Goal: Task Accomplishment & Management: Use online tool/utility

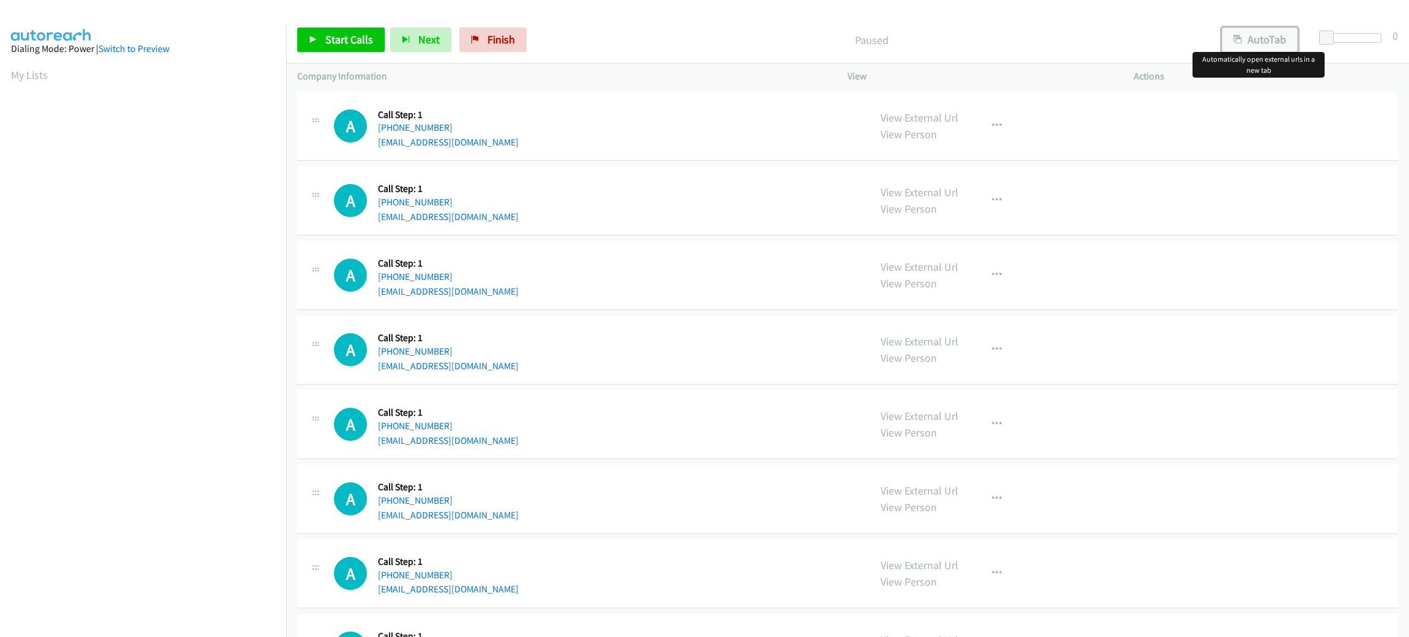
drag, startPoint x: 1258, startPoint y: 43, endPoint x: 1286, endPoint y: 43, distance: 28.1
click at [1258, 43] on button "AutoTab" at bounding box center [1260, 40] width 76 height 24
click at [1325, 35] on span at bounding box center [1328, 38] width 15 height 15
click at [358, 33] on span "Start Calls" at bounding box center [349, 39] width 48 height 14
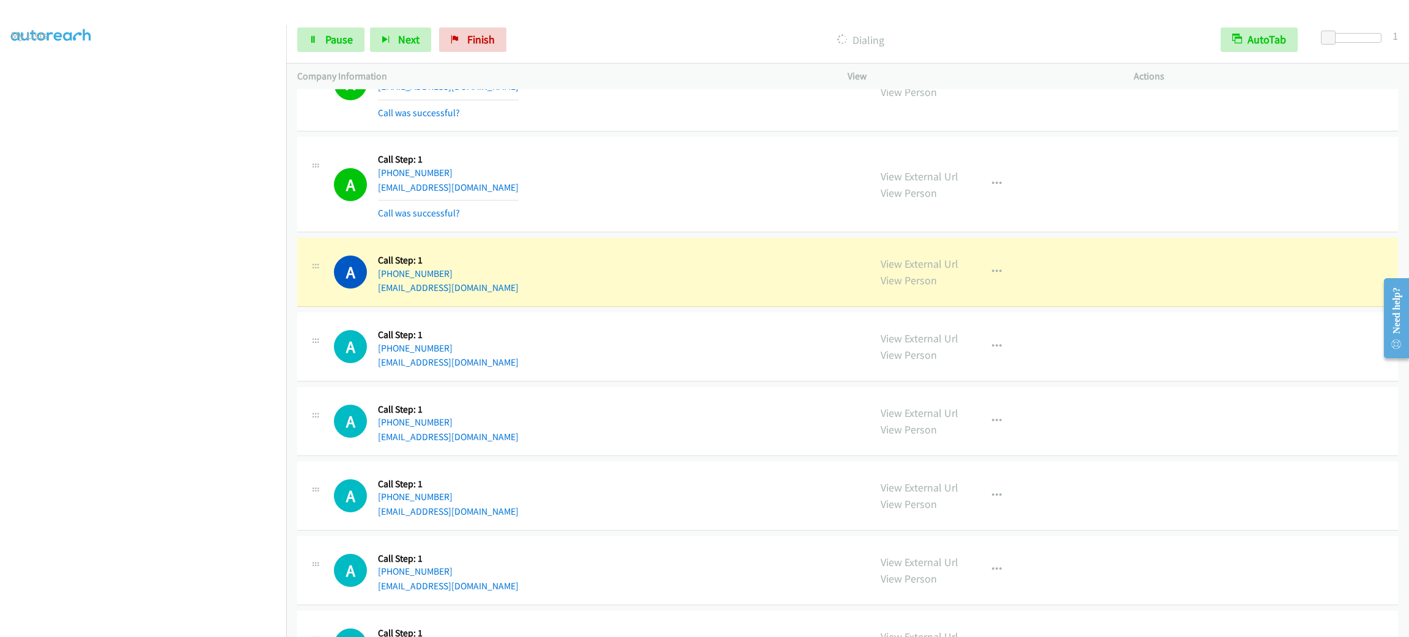
scroll to position [550, 0]
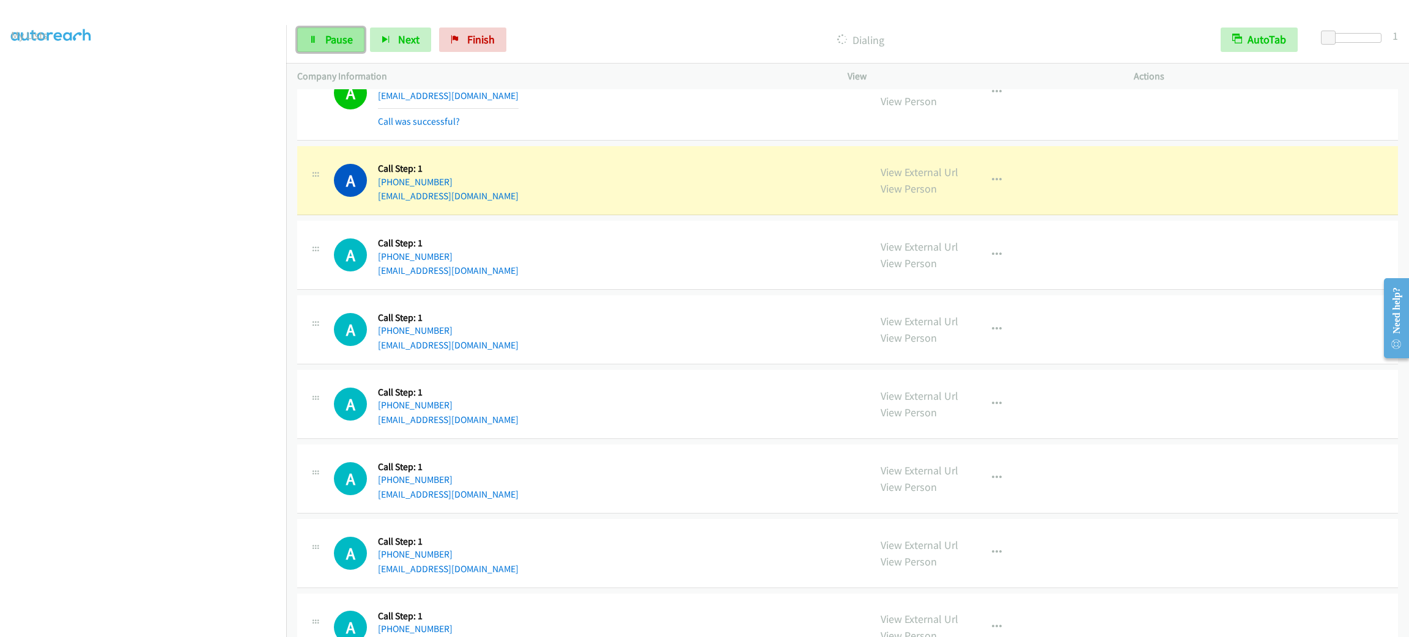
click at [319, 39] on link "Pause" at bounding box center [330, 40] width 67 height 24
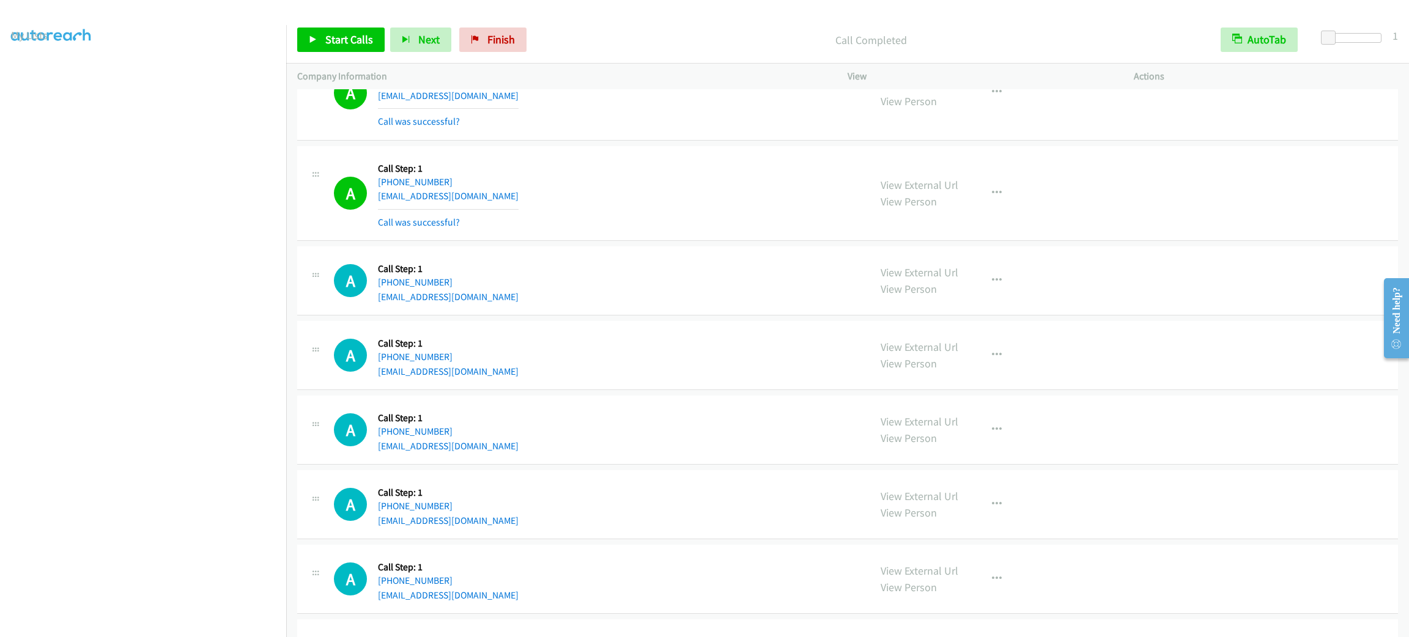
drag, startPoint x: 538, startPoint y: 377, endPoint x: 549, endPoint y: 368, distance: 14.3
click at [538, 377] on div "A Callback Scheduled Call Step: 1 America/Los_Angeles +1 310-562-7119 hcf42@yah…" at bounding box center [596, 355] width 525 height 46
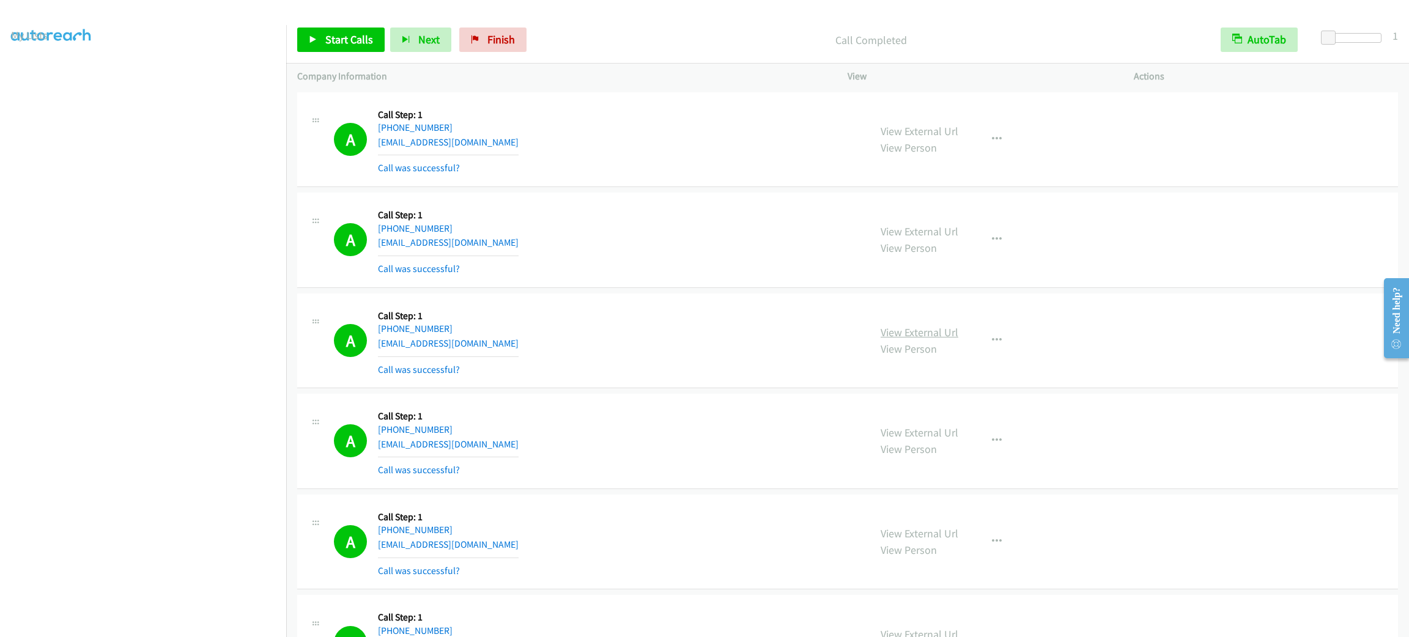
click at [935, 337] on link "View External Url" at bounding box center [920, 332] width 78 height 14
click at [332, 27] on div "Start Calls Pause Next Finish Call Completed AutoTab AutoTab 1" at bounding box center [847, 40] width 1123 height 47
click at [333, 32] on span "Start Calls" at bounding box center [349, 39] width 48 height 14
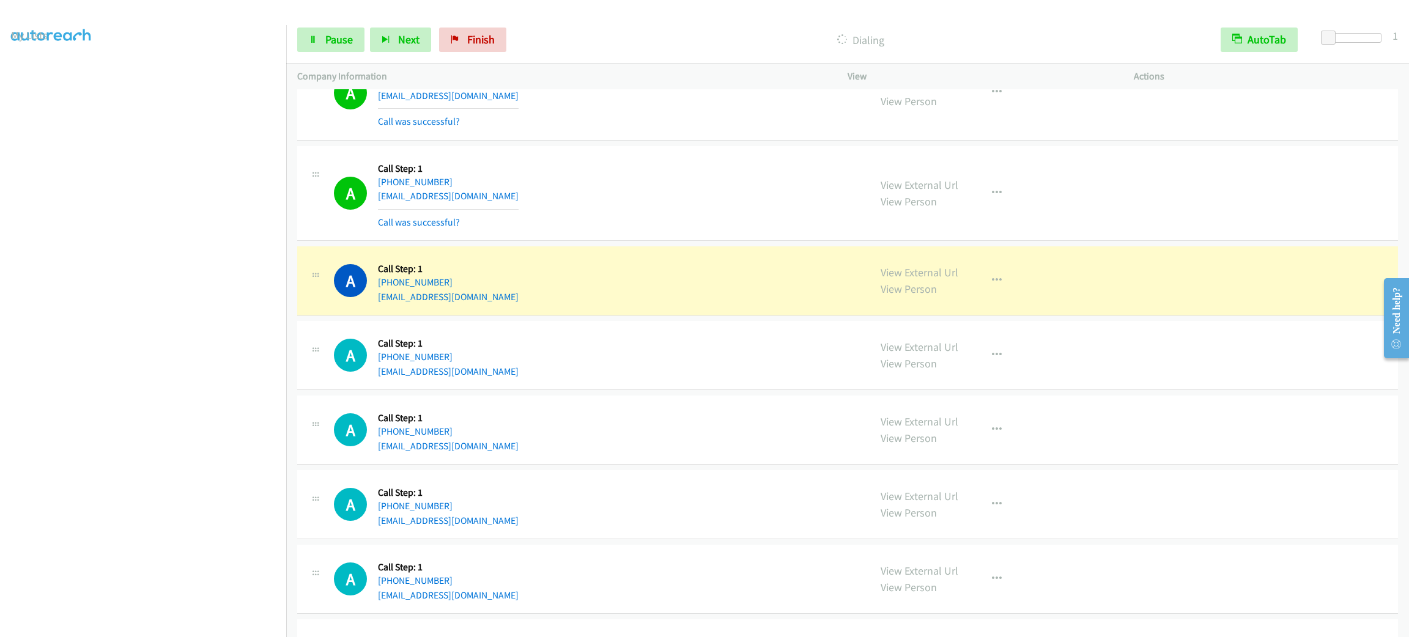
scroll to position [642, 0]
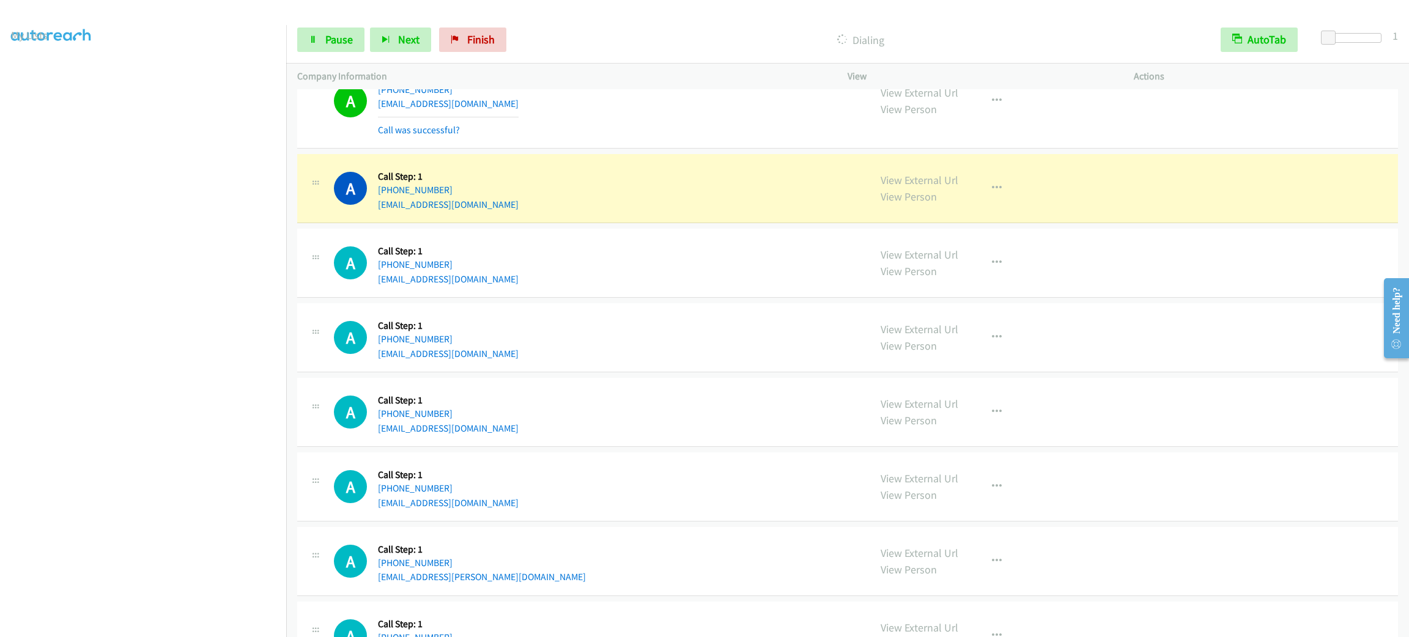
click at [91, 626] on section at bounding box center [143, 346] width 264 height 585
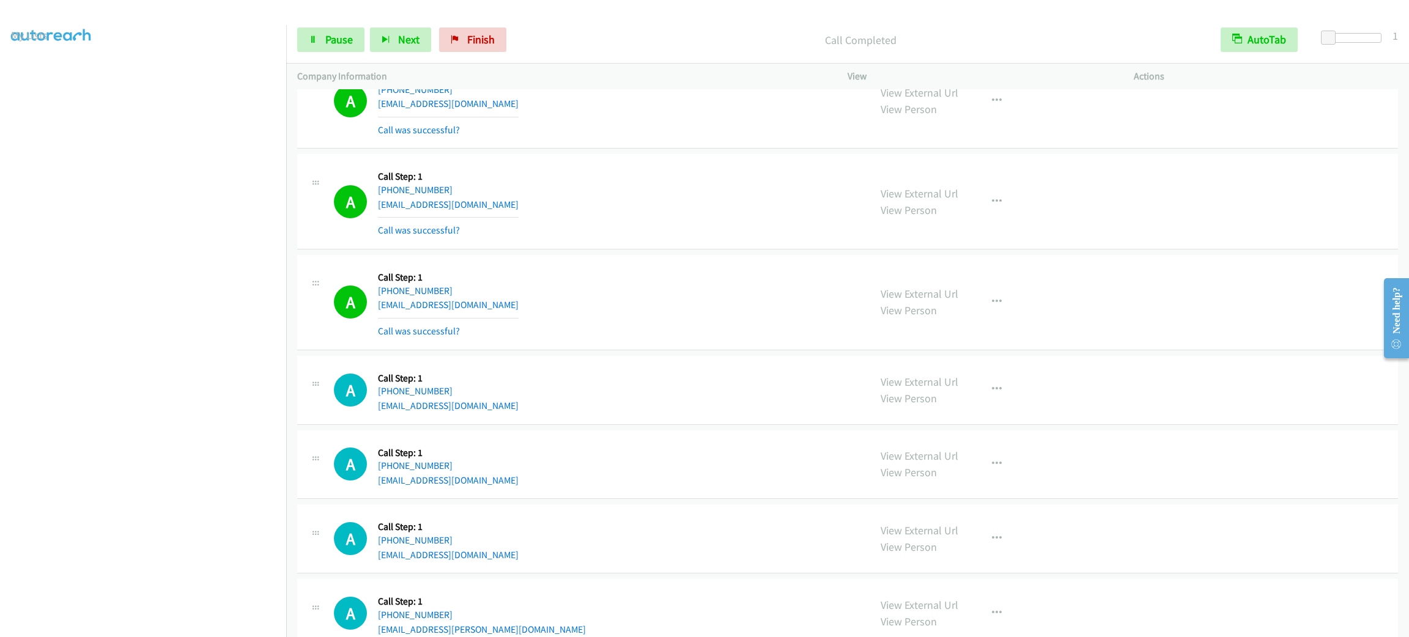
scroll to position [734, 0]
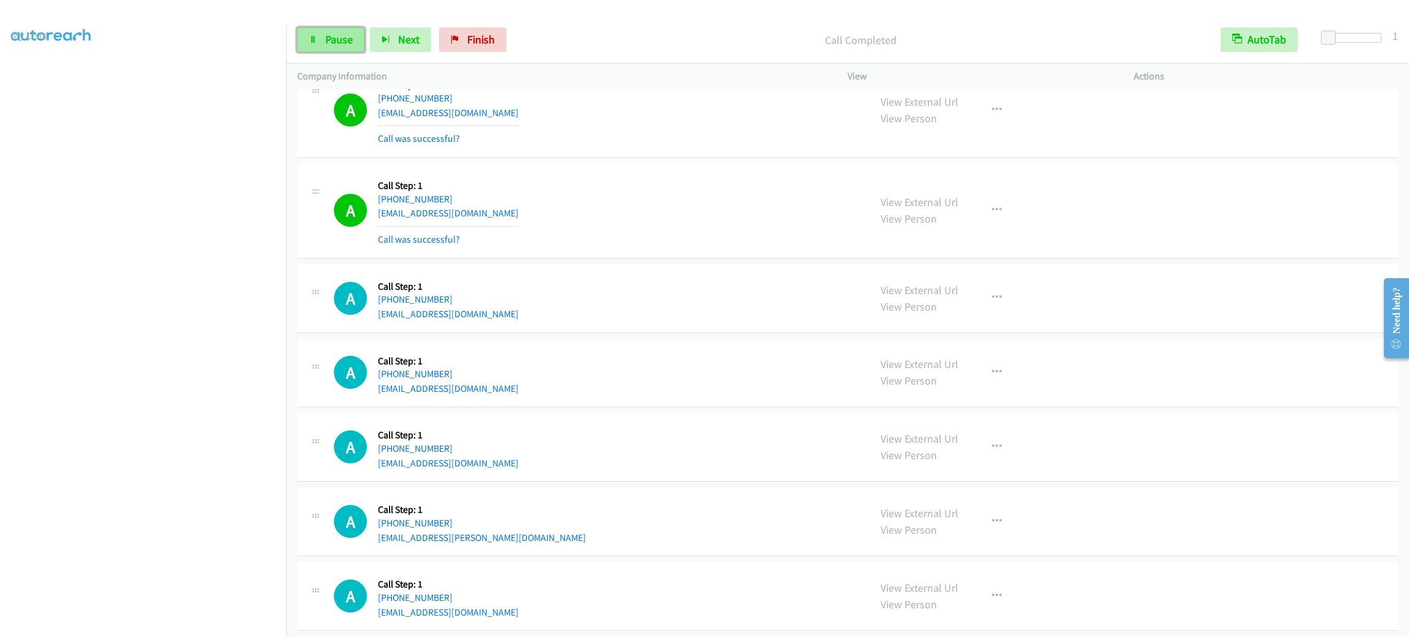
click at [339, 36] on span "Pause" at bounding box center [339, 39] width 28 height 14
click at [339, 35] on span "Start Calls" at bounding box center [349, 39] width 48 height 14
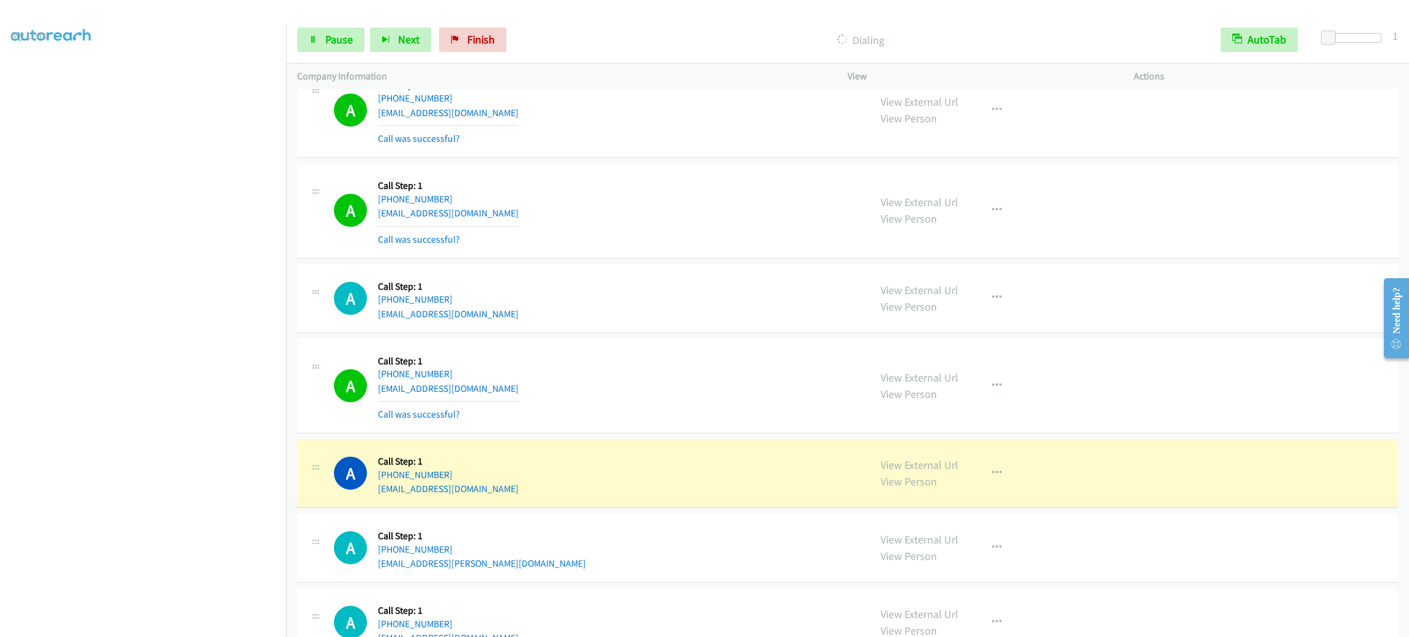
scroll to position [1100, 0]
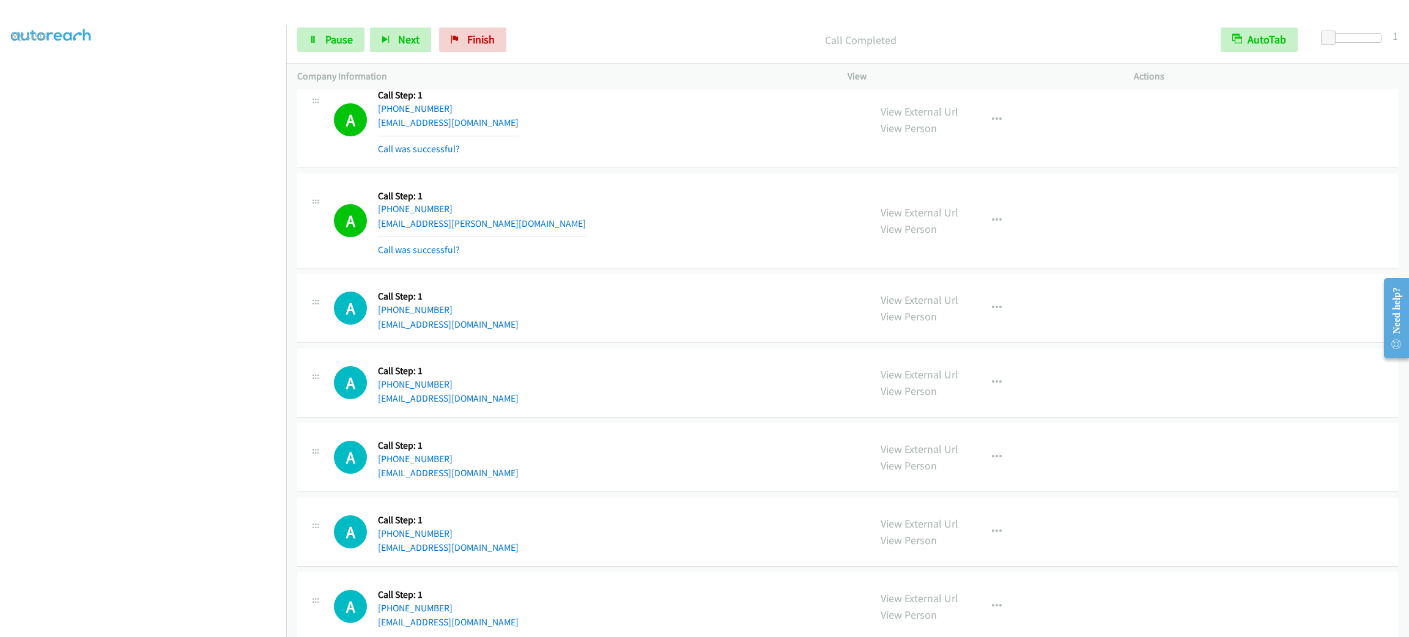
click at [1025, 218] on div "View External Url View Person View External Url Email Schedule/Manage Callback …" at bounding box center [1018, 221] width 297 height 73
click at [1005, 221] on button "button" at bounding box center [996, 221] width 33 height 24
click at [982, 344] on div at bounding box center [704, 318] width 1409 height 637
click at [992, 233] on button "button" at bounding box center [996, 221] width 33 height 24
click at [974, 319] on link "Add to do not call list" at bounding box center [931, 325] width 163 height 24
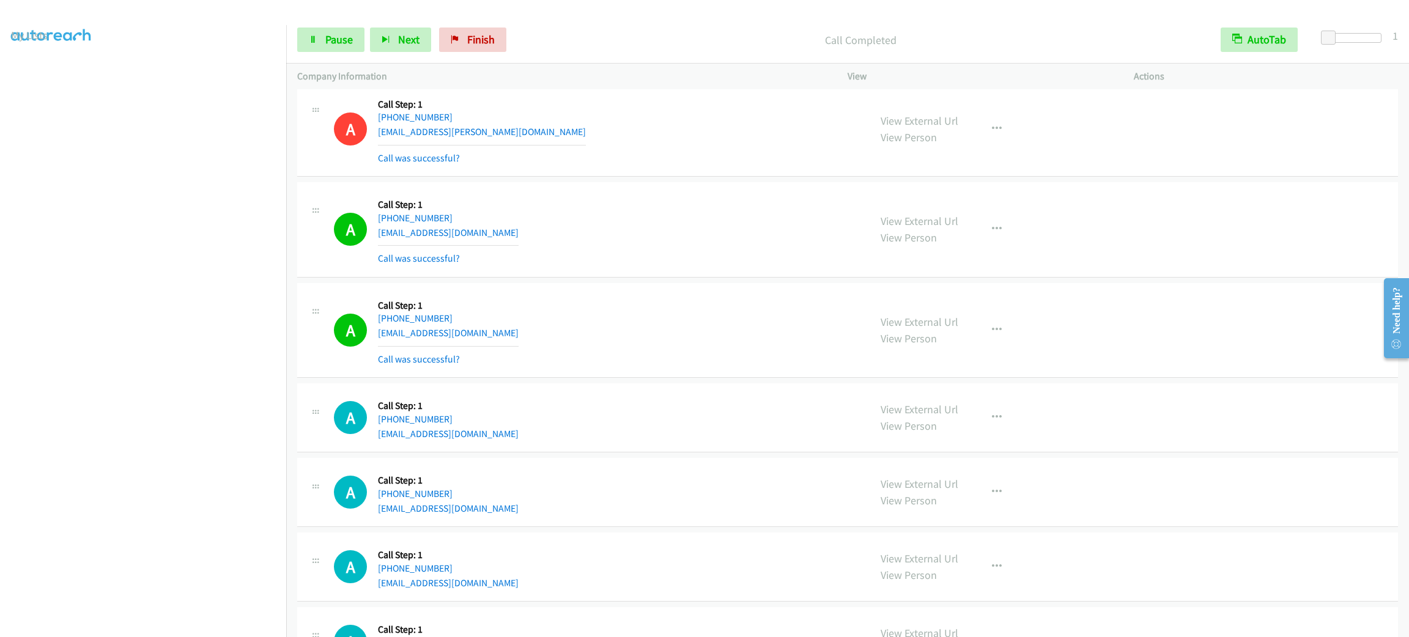
scroll to position [1376, 0]
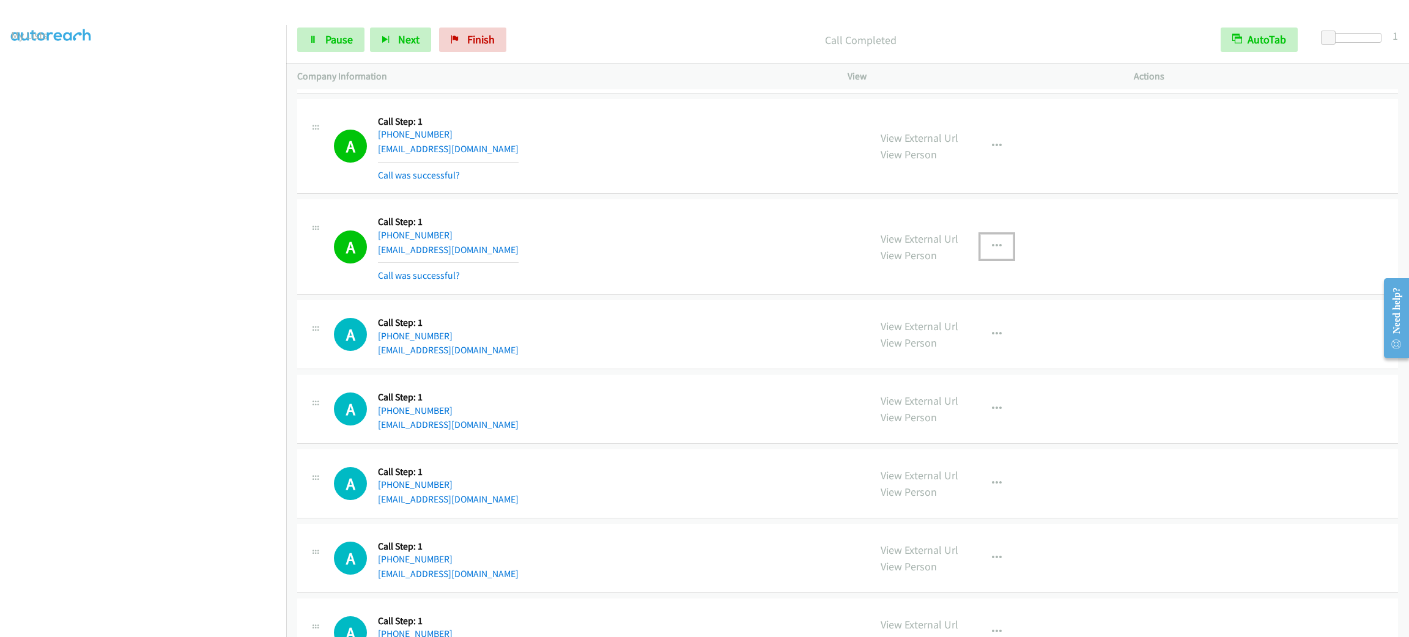
drag, startPoint x: 999, startPoint y: 260, endPoint x: 1001, endPoint y: 277, distance: 17.3
click at [999, 259] on button "button" at bounding box center [996, 246] width 33 height 24
click at [987, 356] on link "Add to do not call list" at bounding box center [931, 351] width 163 height 24
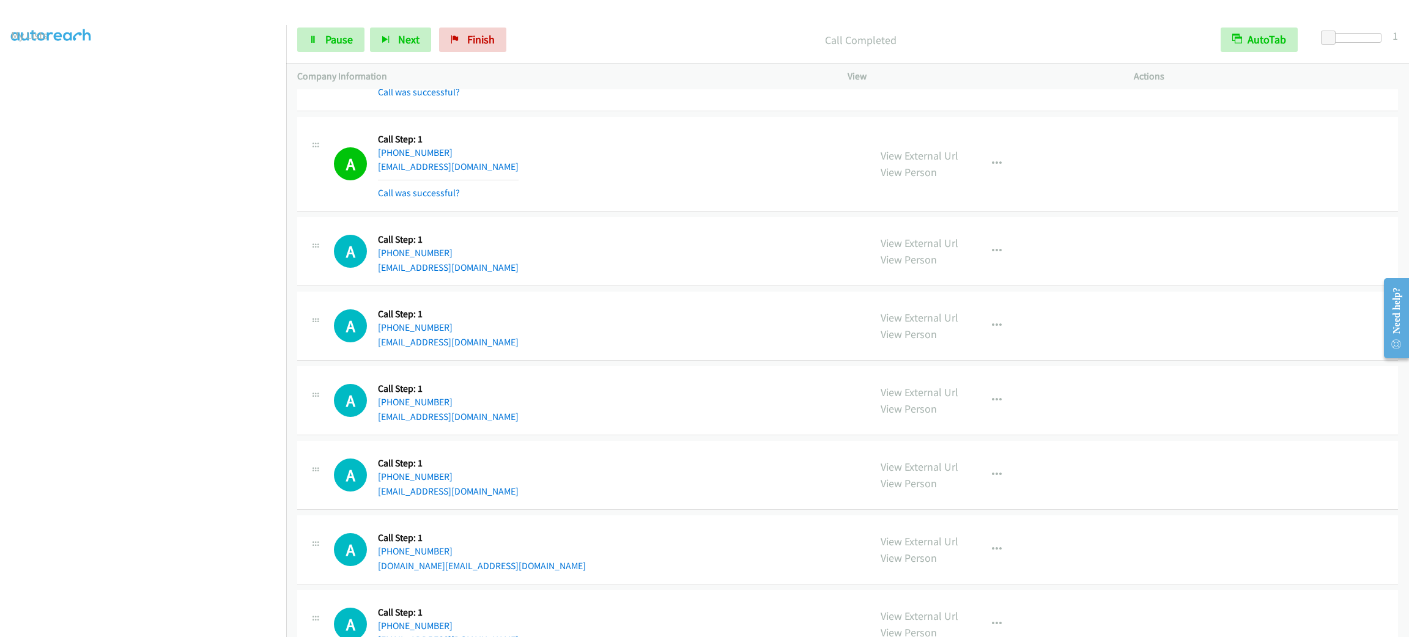
scroll to position [1609, 0]
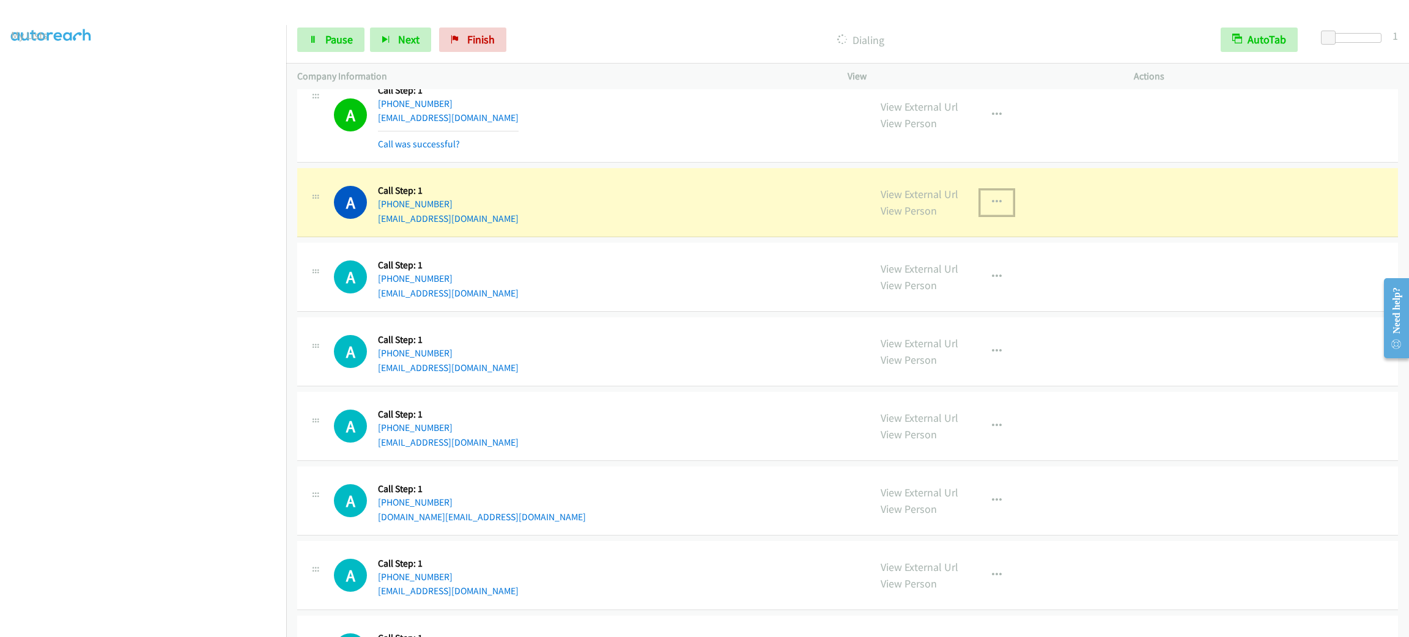
click at [982, 215] on button "button" at bounding box center [996, 202] width 33 height 24
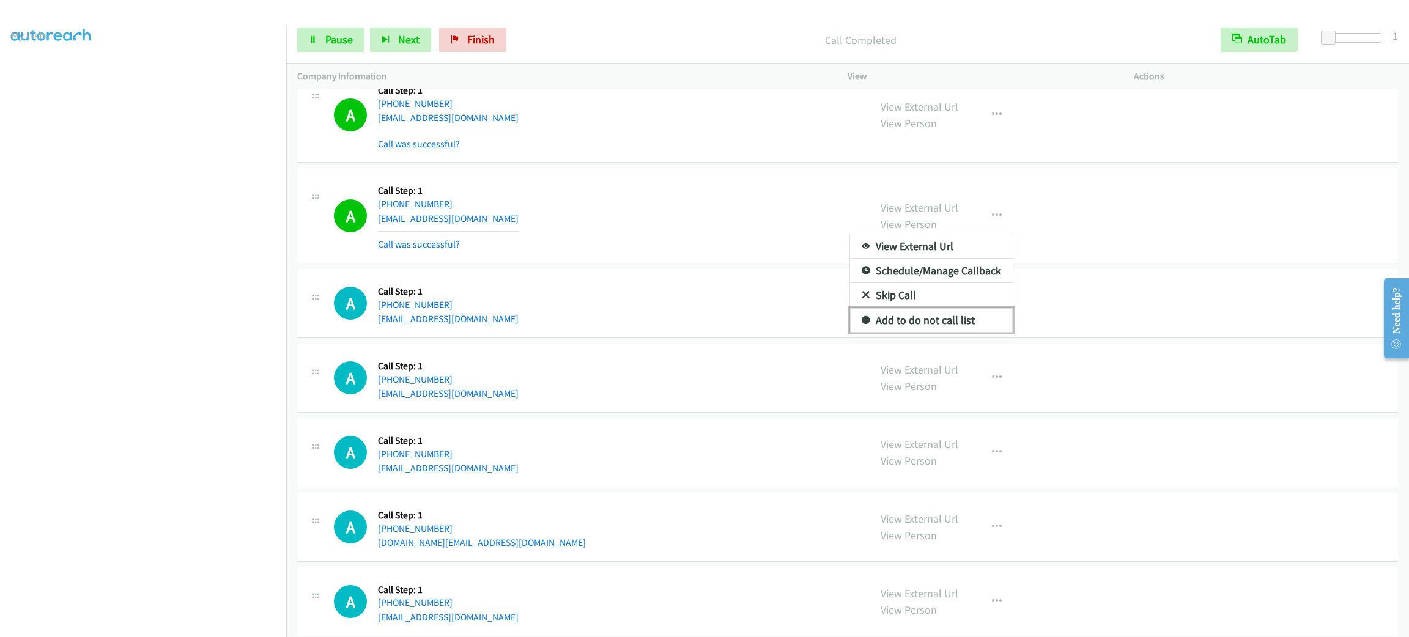
click at [963, 324] on link "Add to do not call list" at bounding box center [931, 320] width 163 height 24
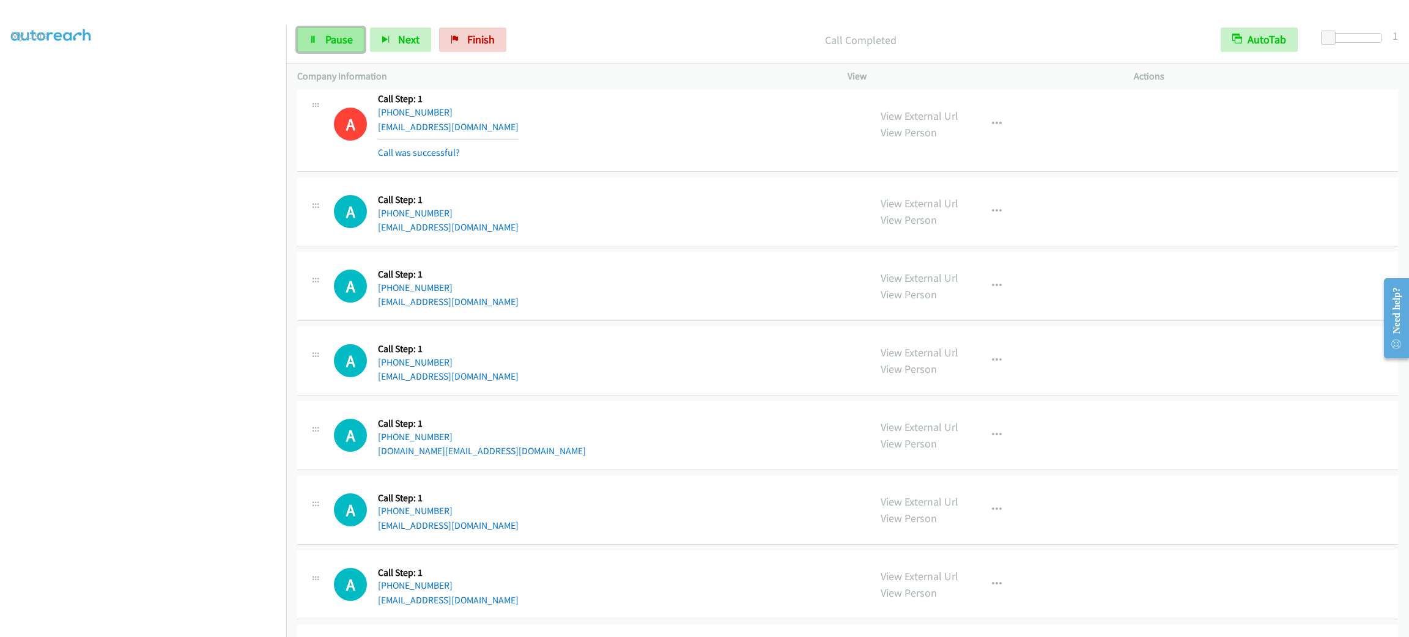
click at [335, 42] on span "Pause" at bounding box center [339, 39] width 28 height 14
click at [335, 42] on span "Start Calls" at bounding box center [349, 39] width 48 height 14
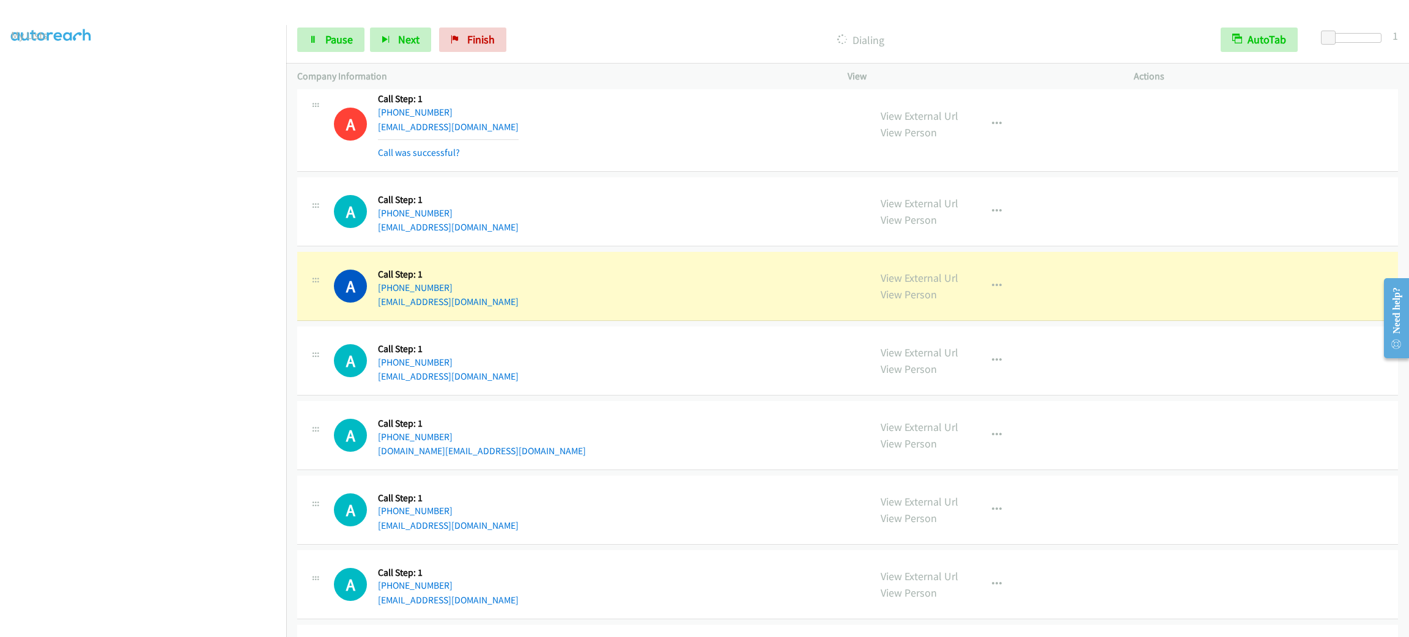
click at [911, 309] on div "View External Url View Person View External Url Email Schedule/Manage Callback …" at bounding box center [1018, 286] width 297 height 46
click at [999, 286] on button "button" at bounding box center [996, 286] width 33 height 24
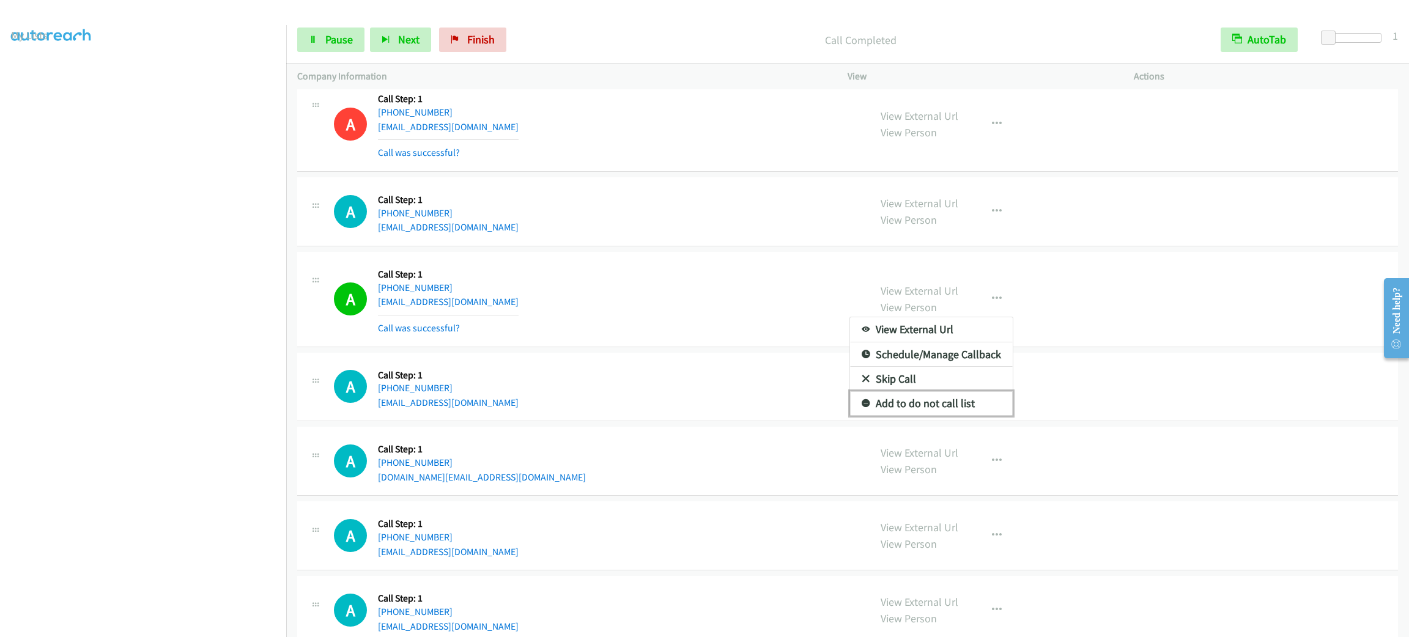
click at [930, 409] on link "Add to do not call list" at bounding box center [931, 403] width 163 height 24
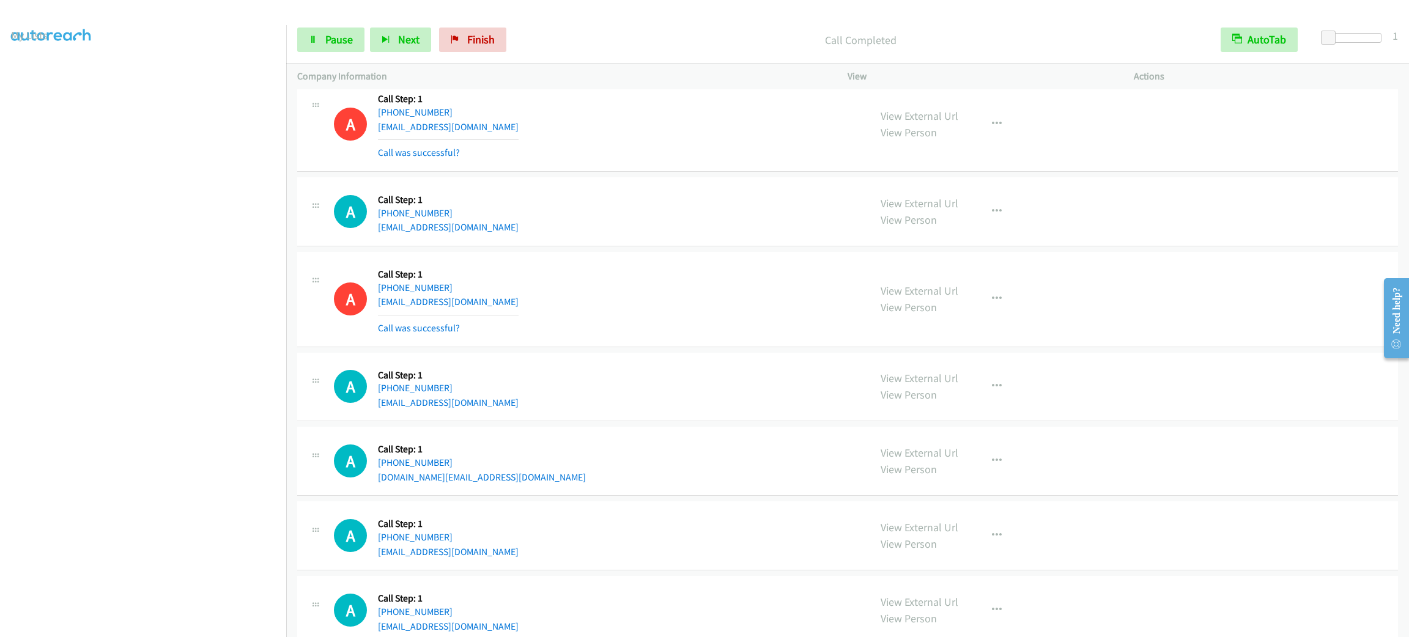
drag, startPoint x: 158, startPoint y: 628, endPoint x: 157, endPoint y: 621, distance: 6.4
click at [157, 628] on aside "Dialing Mode: Power | Switch to Preview My Lists" at bounding box center [143, 323] width 286 height 677
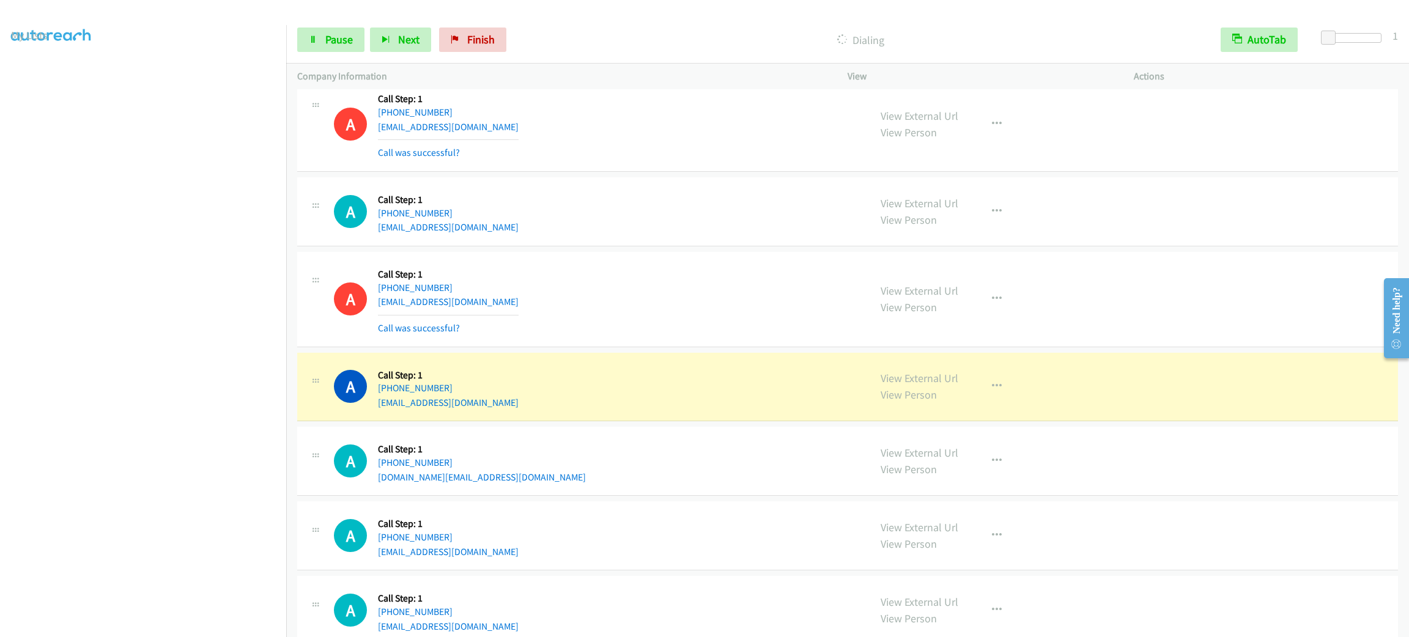
scroll to position [1884, 0]
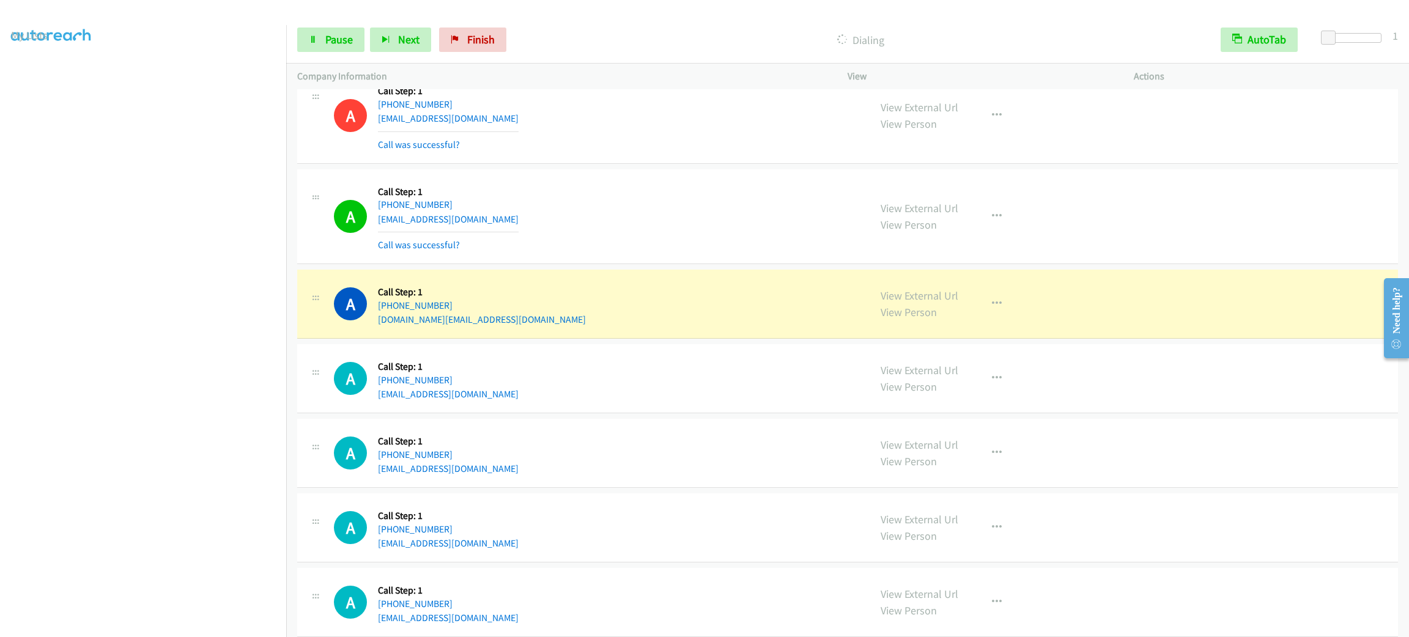
click at [656, 308] on div "A Callback Scheduled Call Step: 1 America/Los_Angeles +1 408-596-6519 patama.lu…" at bounding box center [596, 304] width 525 height 46
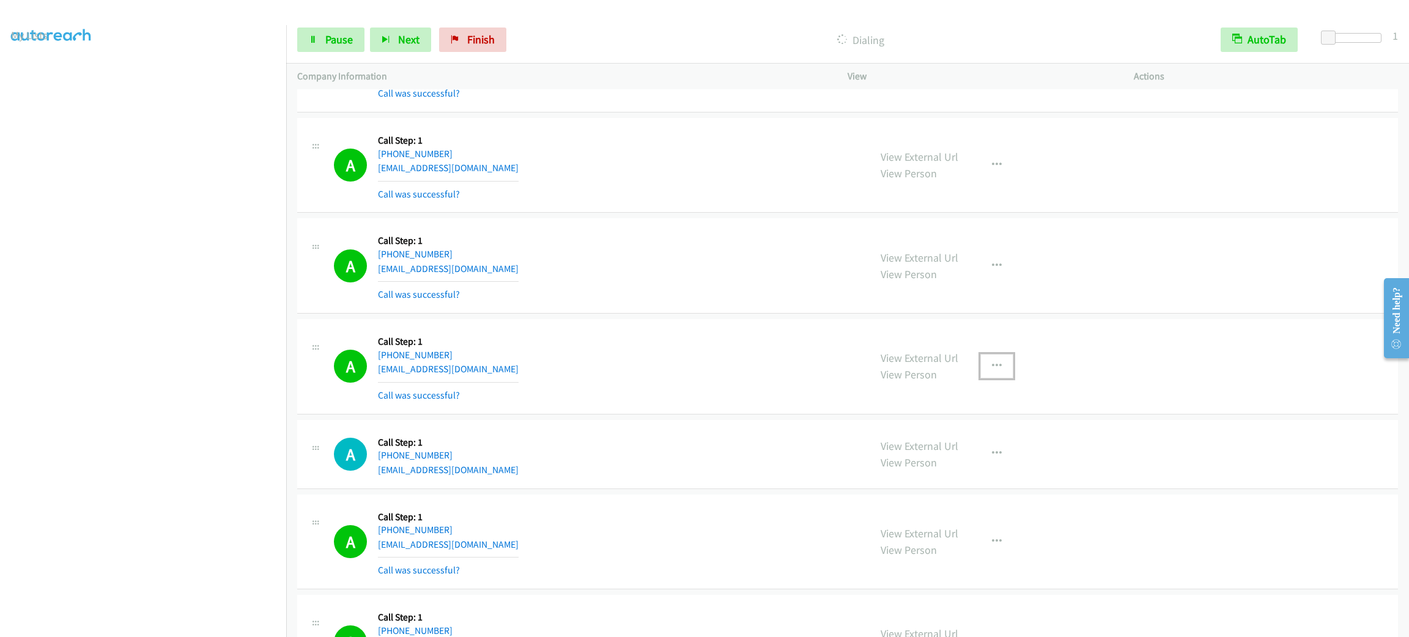
drag, startPoint x: 1001, startPoint y: 374, endPoint x: 996, endPoint y: 388, distance: 15.7
click at [1003, 373] on button "button" at bounding box center [996, 366] width 33 height 24
click at [968, 483] on link "Add to do not call list" at bounding box center [931, 471] width 163 height 24
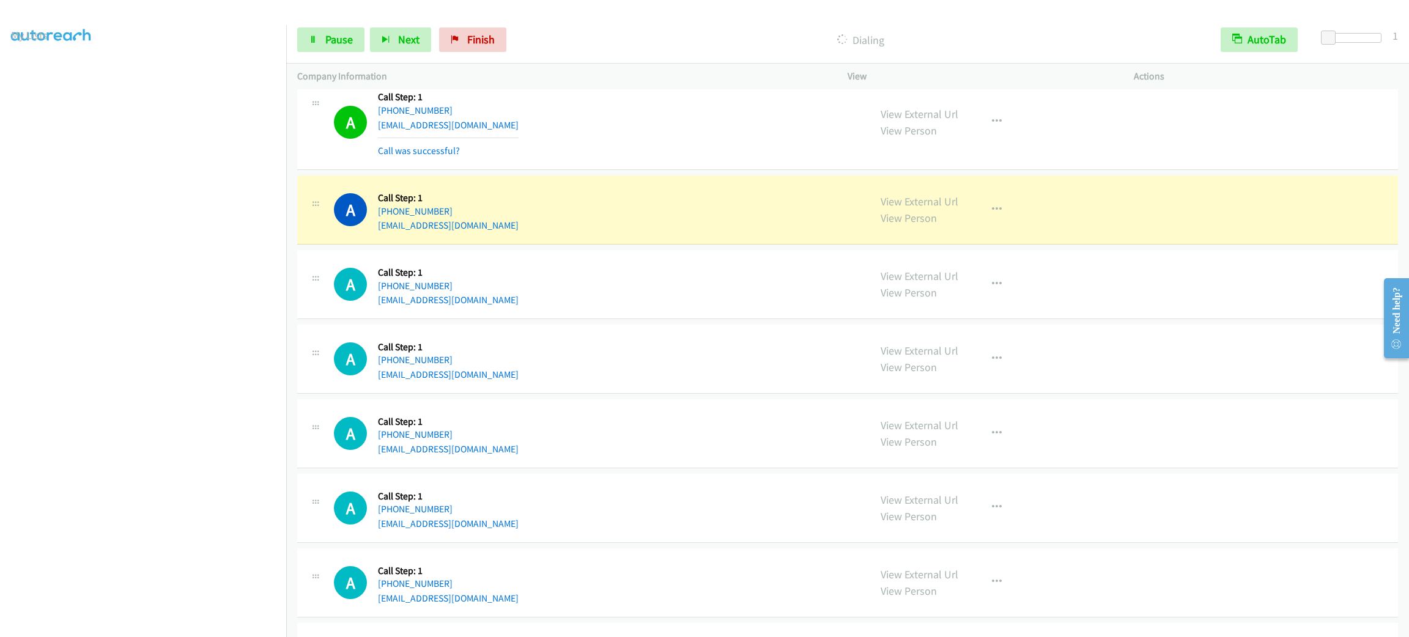
scroll to position [2573, 0]
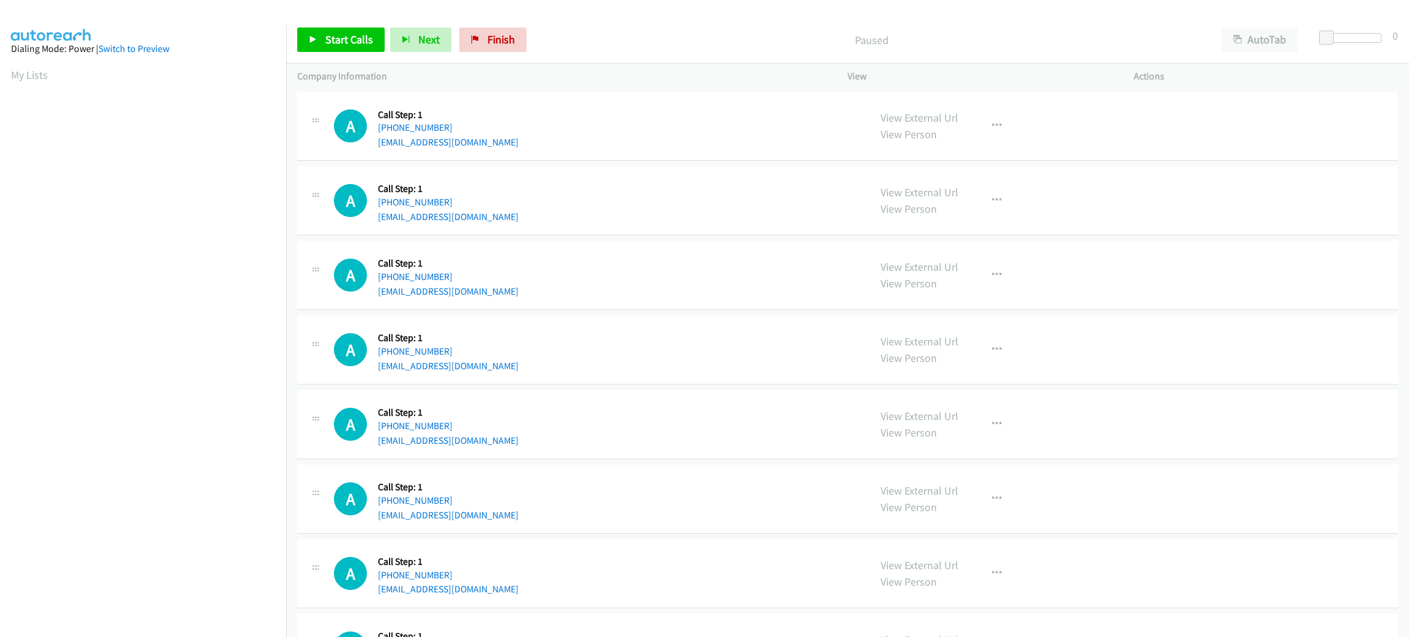
click at [1315, 31] on div "Start Calls Pause Next Finish Paused AutoTab AutoTab 0" at bounding box center [847, 40] width 1123 height 47
click at [1330, 39] on span at bounding box center [1328, 38] width 15 height 15
click at [1193, 43] on p "Paused" at bounding box center [871, 40] width 657 height 17
click at [1242, 29] on button "AutoTab" at bounding box center [1260, 40] width 76 height 24
click at [313, 31] on link "Start Calls" at bounding box center [340, 40] width 87 height 24
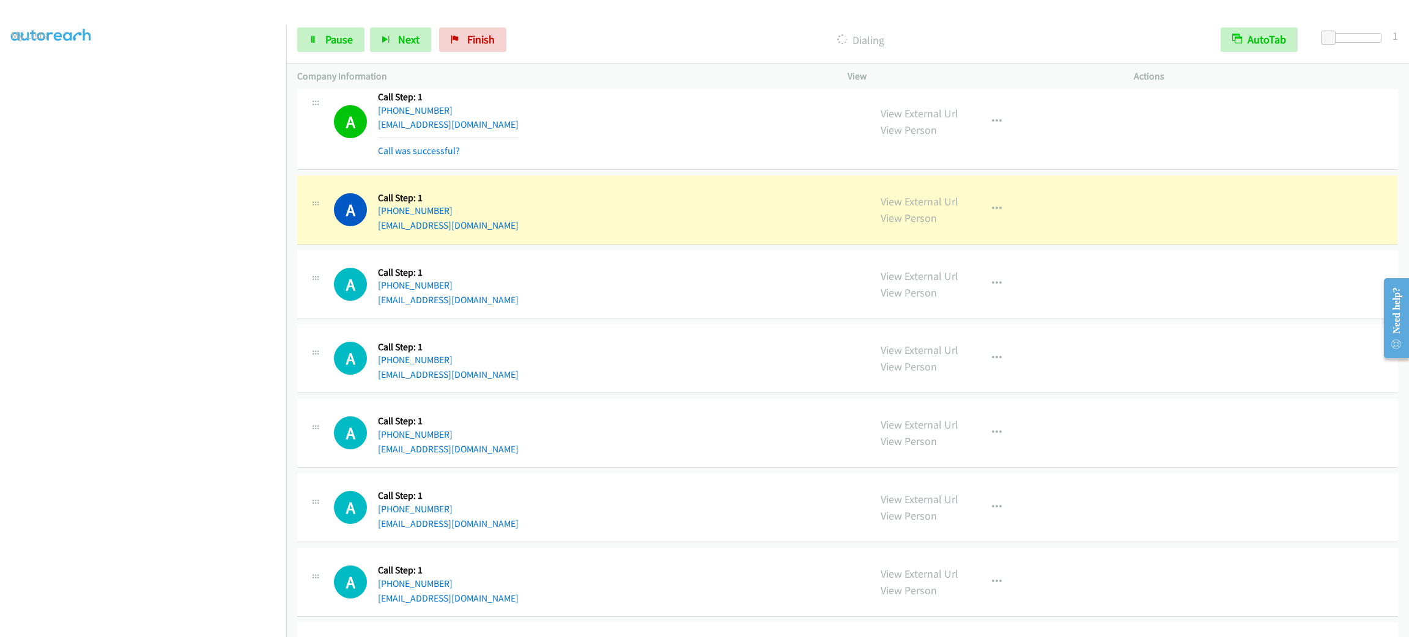
scroll to position [210, 0]
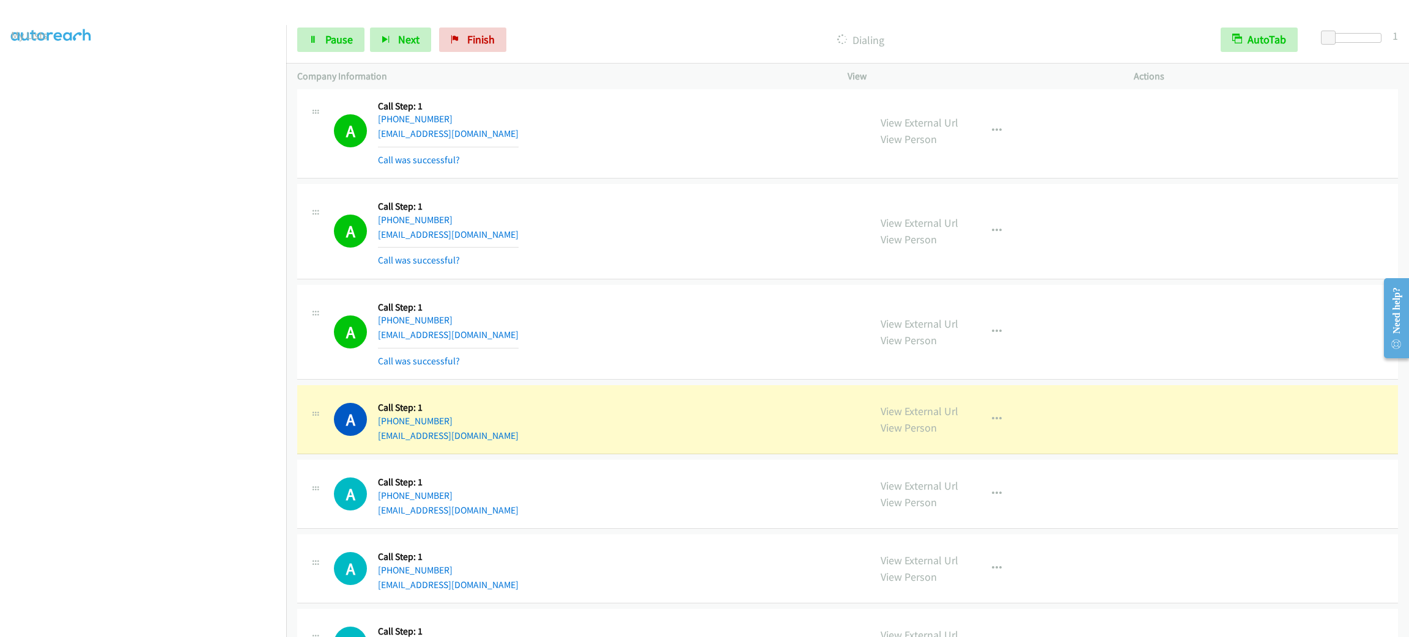
click at [480, 438] on div "A Callback Scheduled Call Step: 1 America/New_York [PHONE_NUMBER] [EMAIL_ADDRES…" at bounding box center [596, 419] width 525 height 46
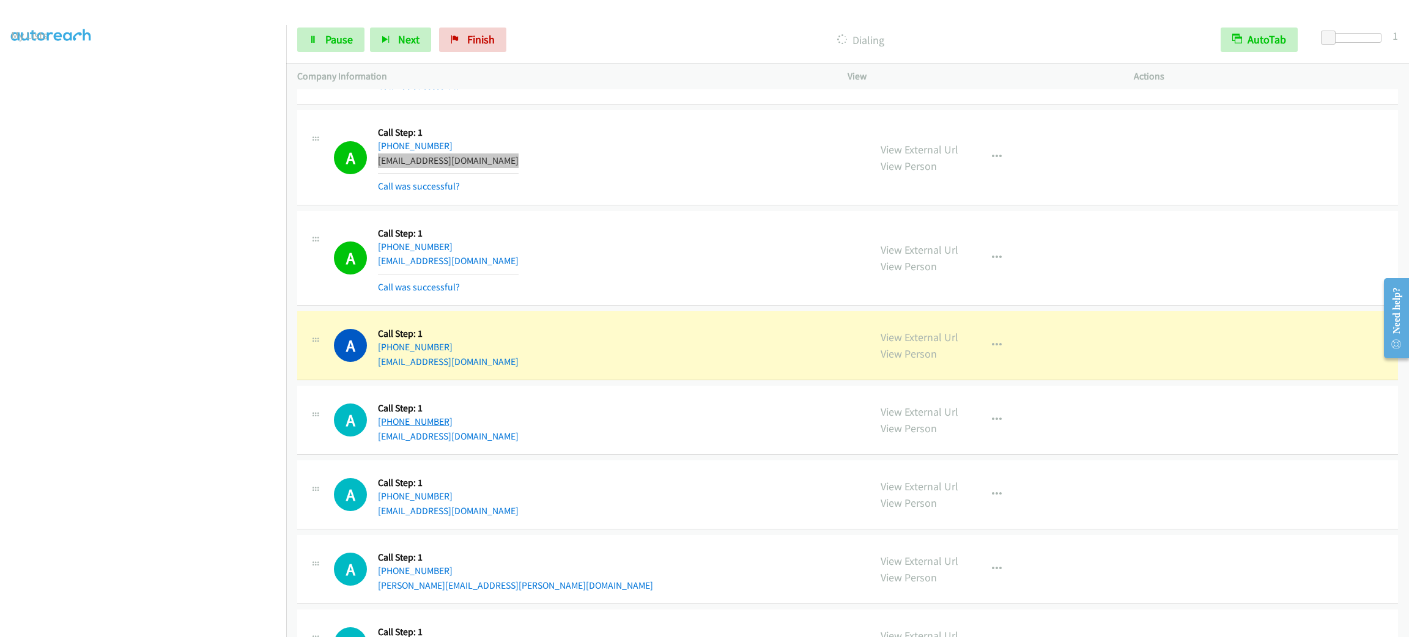
scroll to position [577, 0]
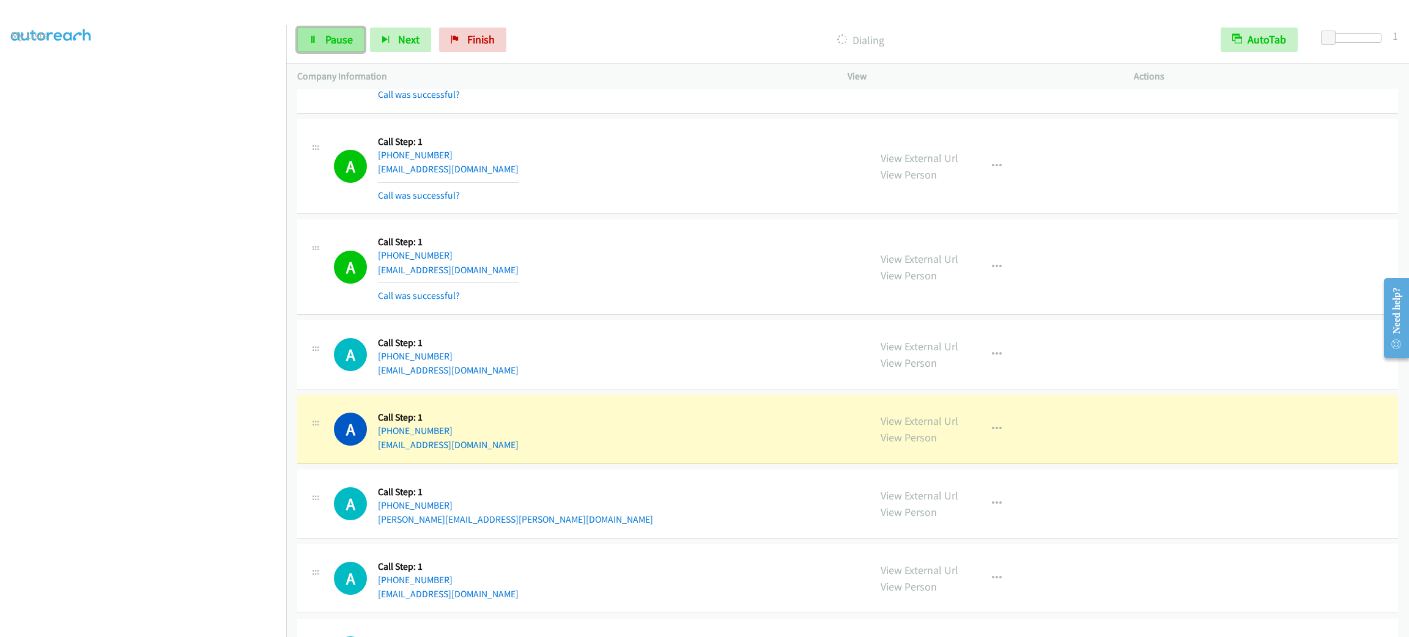
click at [326, 42] on span "Pause" at bounding box center [339, 39] width 28 height 14
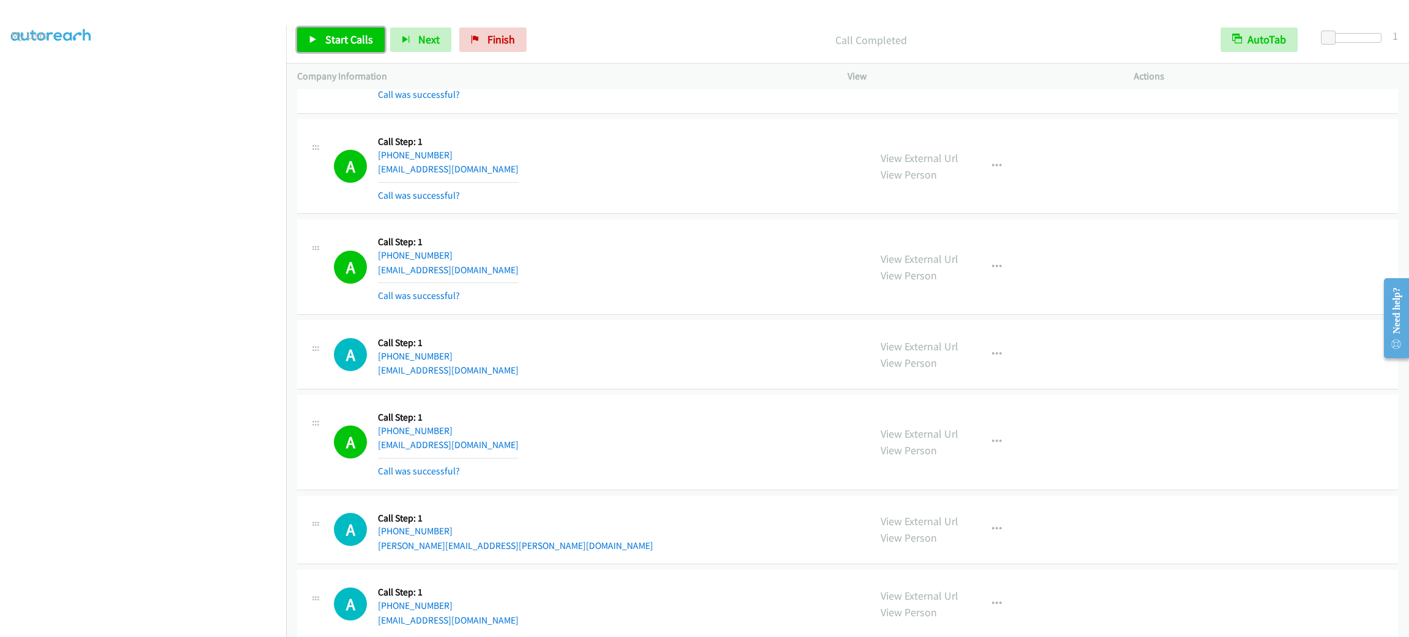
click at [331, 48] on link "Start Calls" at bounding box center [340, 40] width 87 height 24
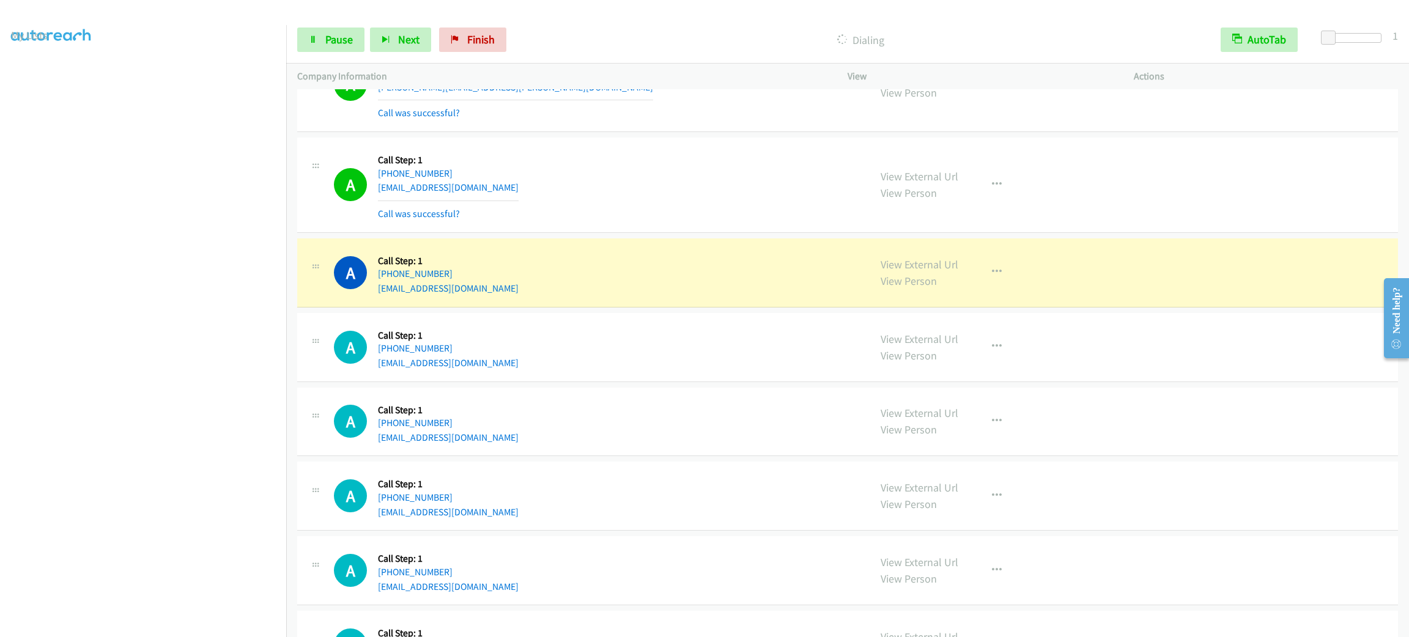
scroll to position [1127, 0]
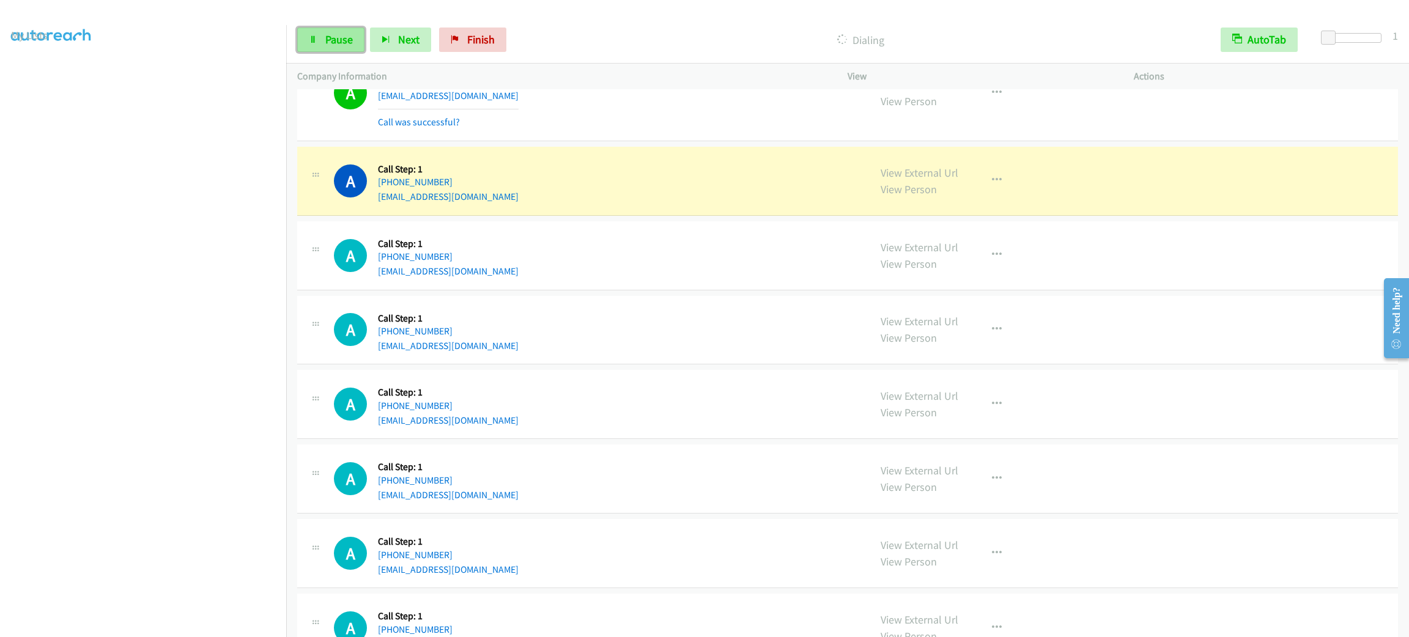
click at [333, 43] on span "Pause" at bounding box center [339, 39] width 28 height 14
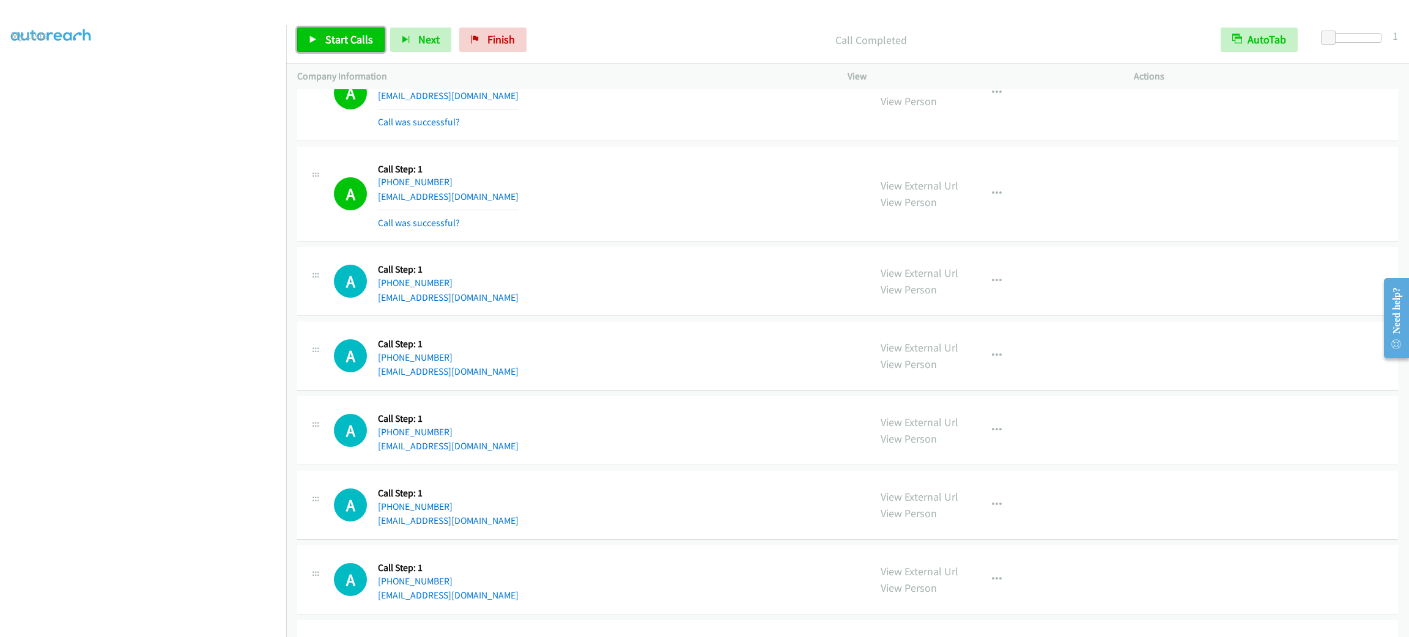
click at [343, 35] on span "Start Calls" at bounding box center [349, 39] width 48 height 14
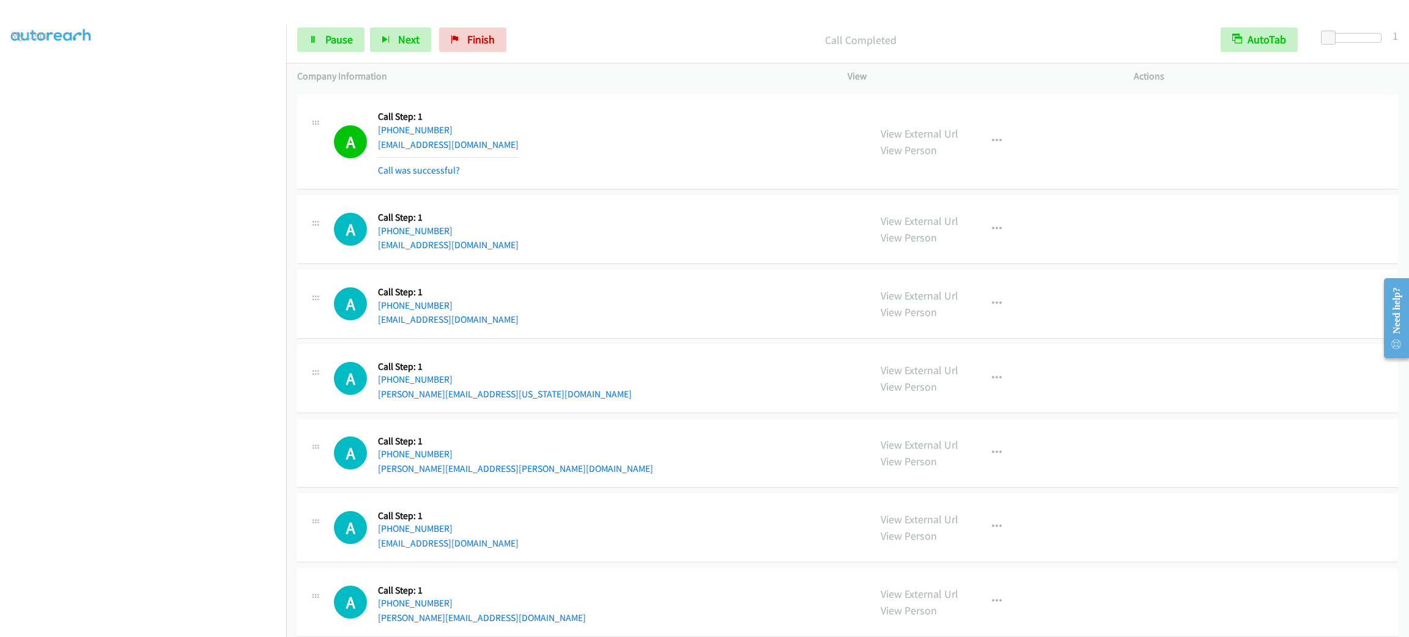
scroll to position [1507, 0]
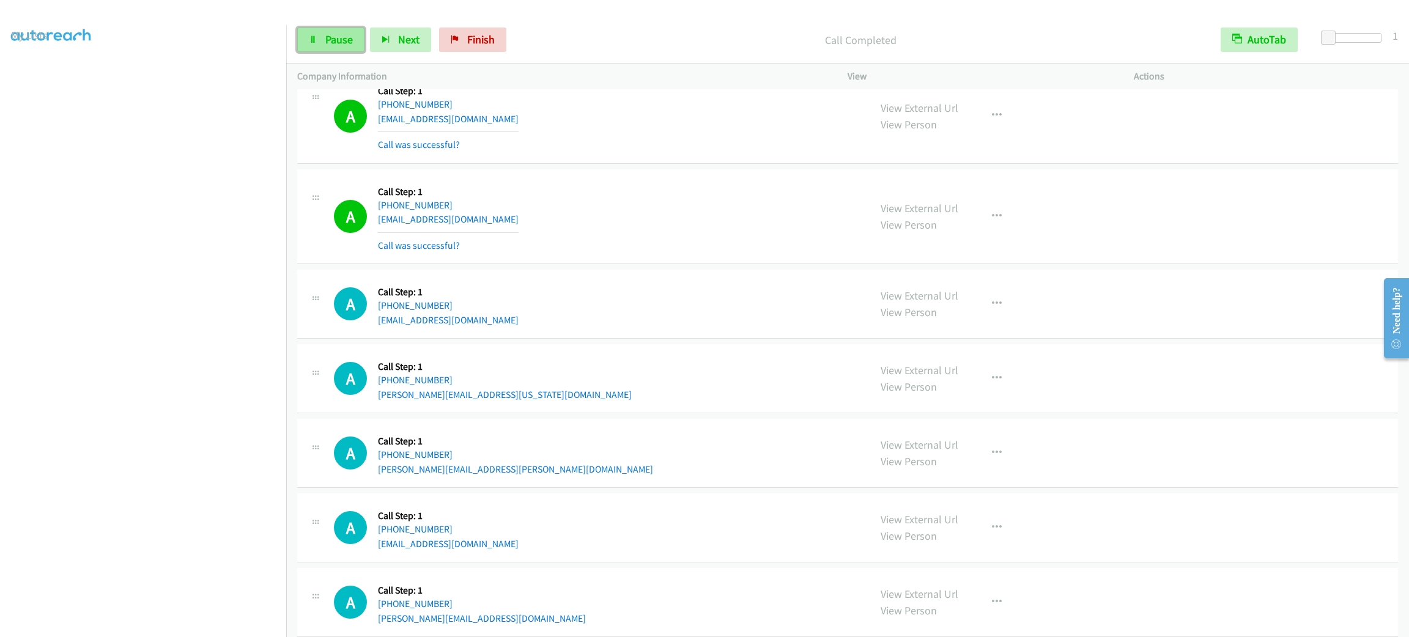
click at [361, 36] on link "Pause" at bounding box center [330, 40] width 67 height 24
click at [333, 42] on span "Start Calls" at bounding box center [349, 39] width 48 height 14
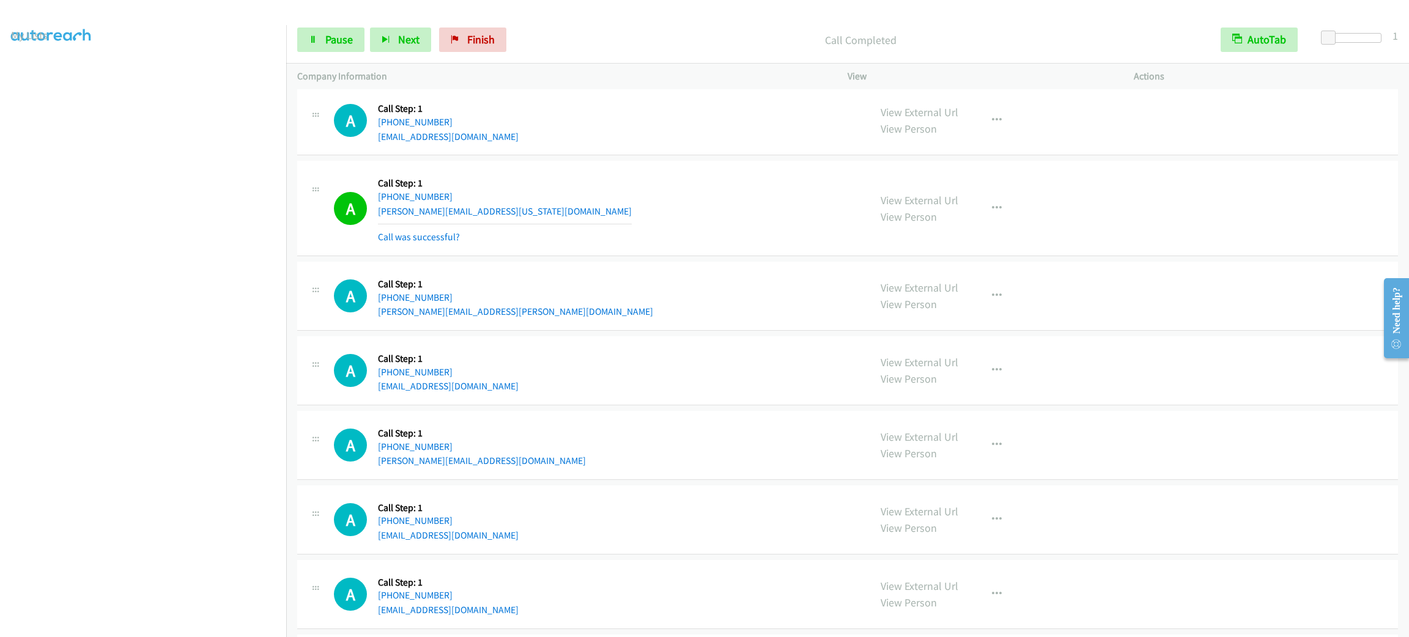
scroll to position [1782, 0]
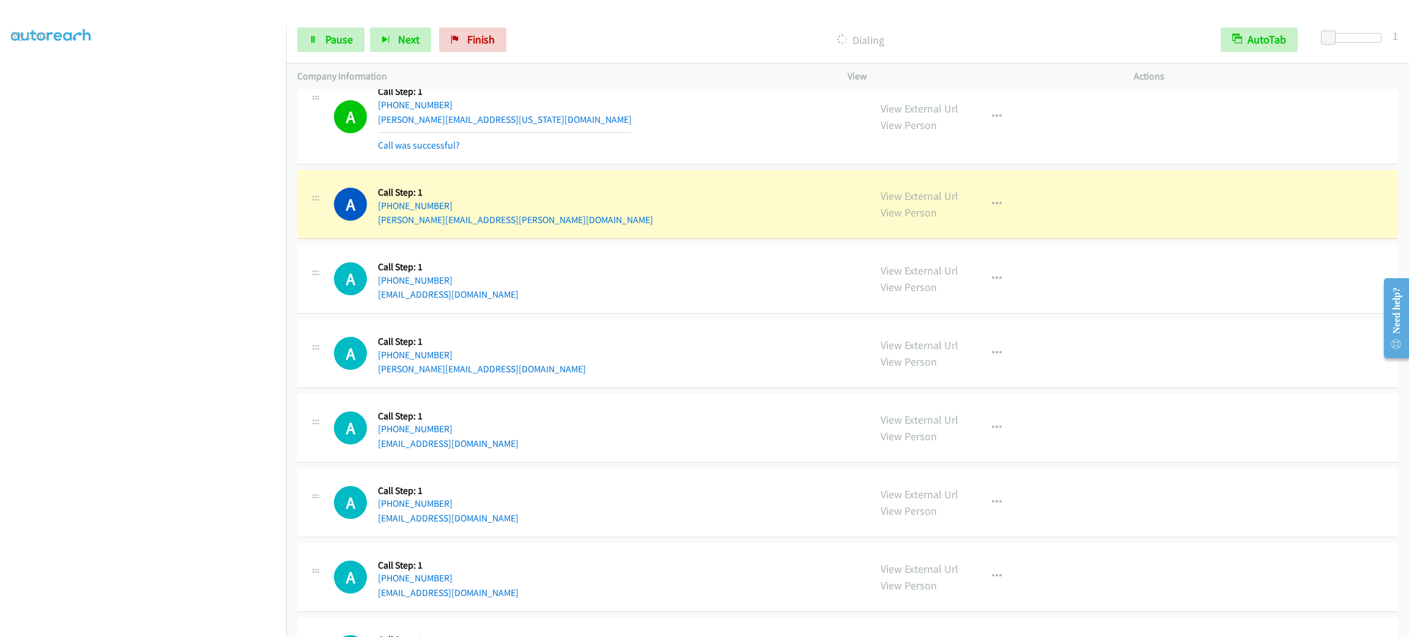
click at [531, 234] on div "A Callback Scheduled Call Step: 1 America/Los_Angeles [PHONE_NUMBER] [PERSON_NA…" at bounding box center [847, 204] width 1101 height 69
drag, startPoint x: 423, startPoint y: 186, endPoint x: 376, endPoint y: 190, distance: 47.2
click at [376, 190] on div "A Callback Scheduled Call Step: 1 America/Los_Angeles [PHONE_NUMBER] [PERSON_NA…" at bounding box center [596, 204] width 525 height 46
click at [378, 187] on div "Callback Scheduled Call Step: 1 America/Los_Angeles [PHONE_NUMBER] [PERSON_NAME…" at bounding box center [515, 204] width 275 height 46
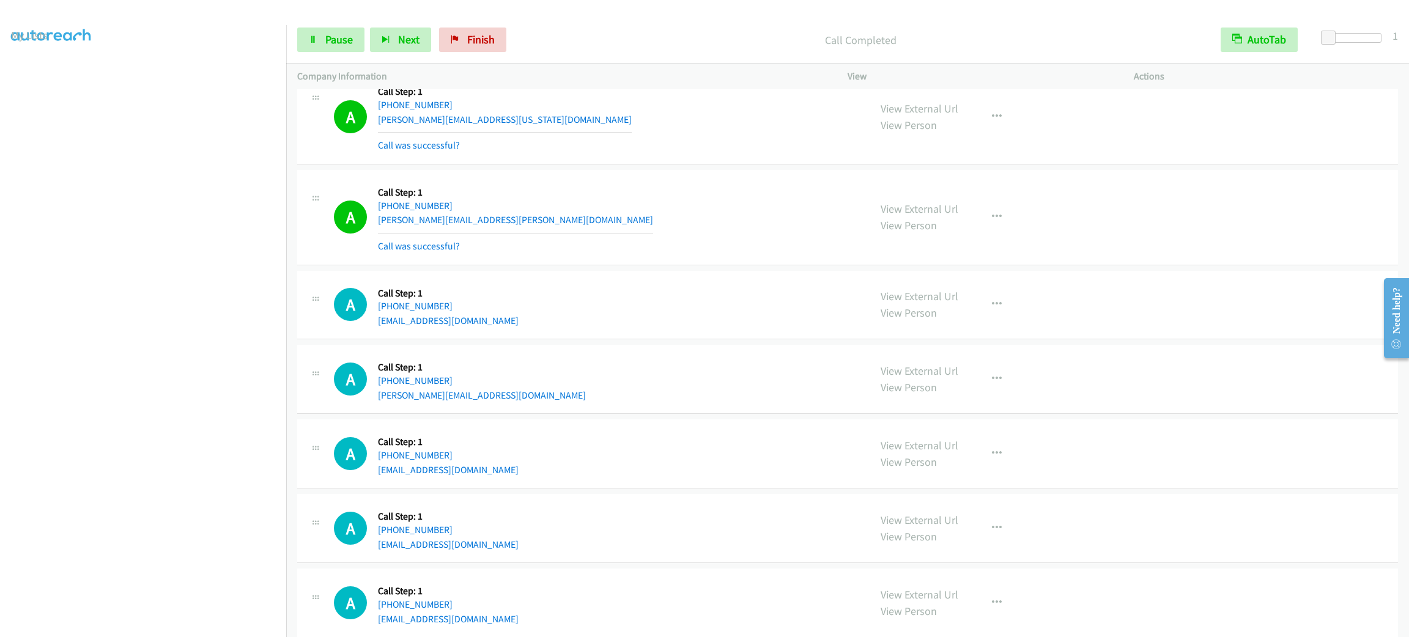
scroll to position [1874, 0]
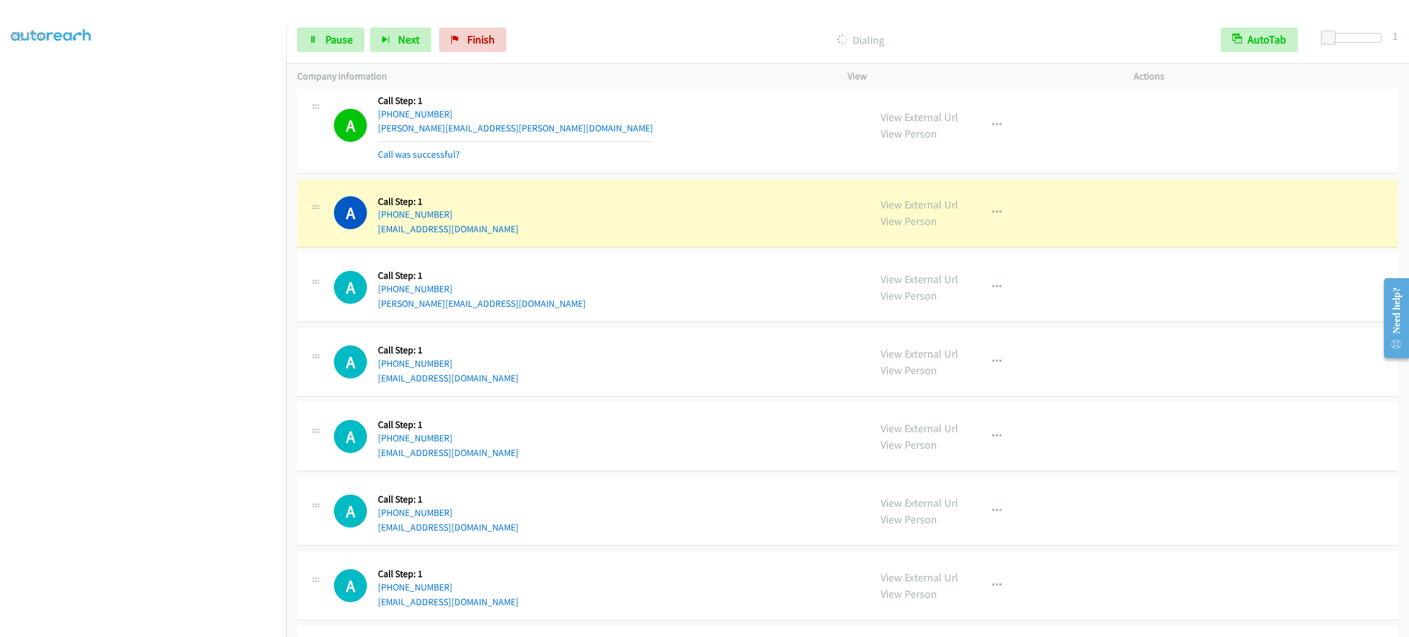
click at [332, 53] on div "Start Calls Pause Next Finish Dialing AutoTab AutoTab 1" at bounding box center [847, 40] width 1123 height 47
drag, startPoint x: 332, startPoint y: 53, endPoint x: 335, endPoint y: 43, distance: 10.7
click at [332, 51] on div "Start Calls Pause Next Finish Dialing AutoTab AutoTab 1" at bounding box center [847, 40] width 1123 height 47
click at [337, 35] on span "Pause" at bounding box center [339, 39] width 28 height 14
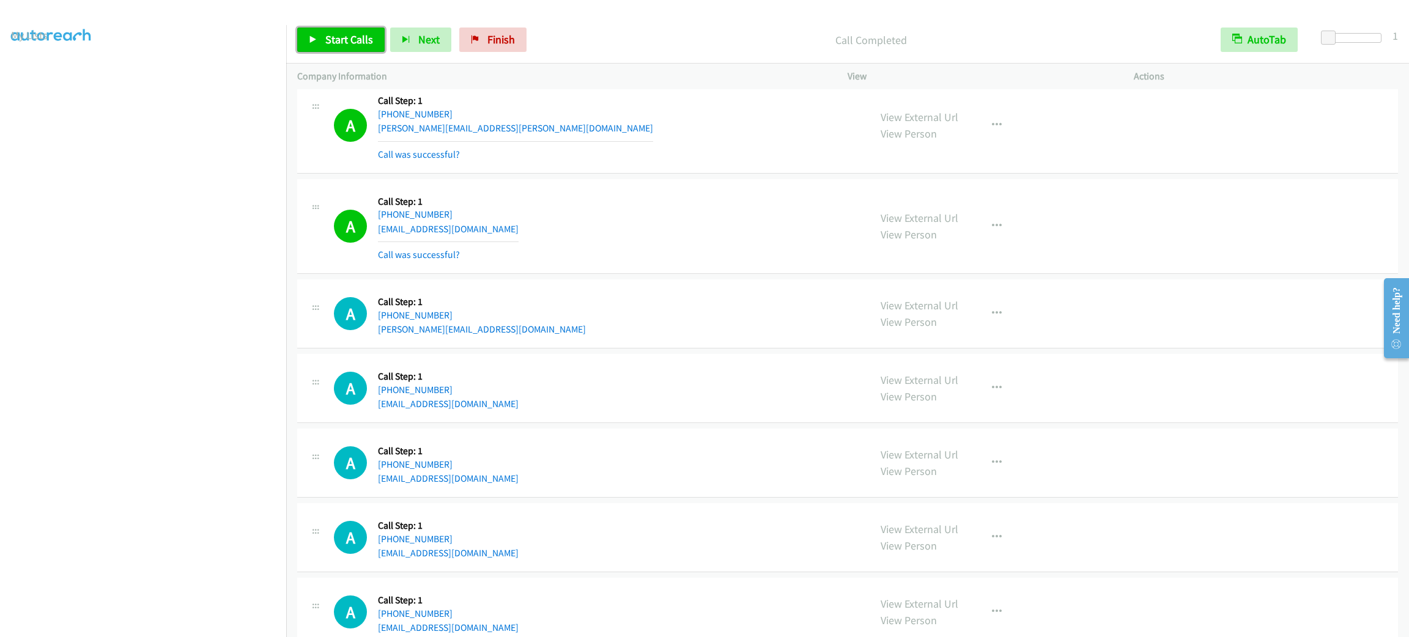
click at [349, 31] on link "Start Calls" at bounding box center [340, 40] width 87 height 24
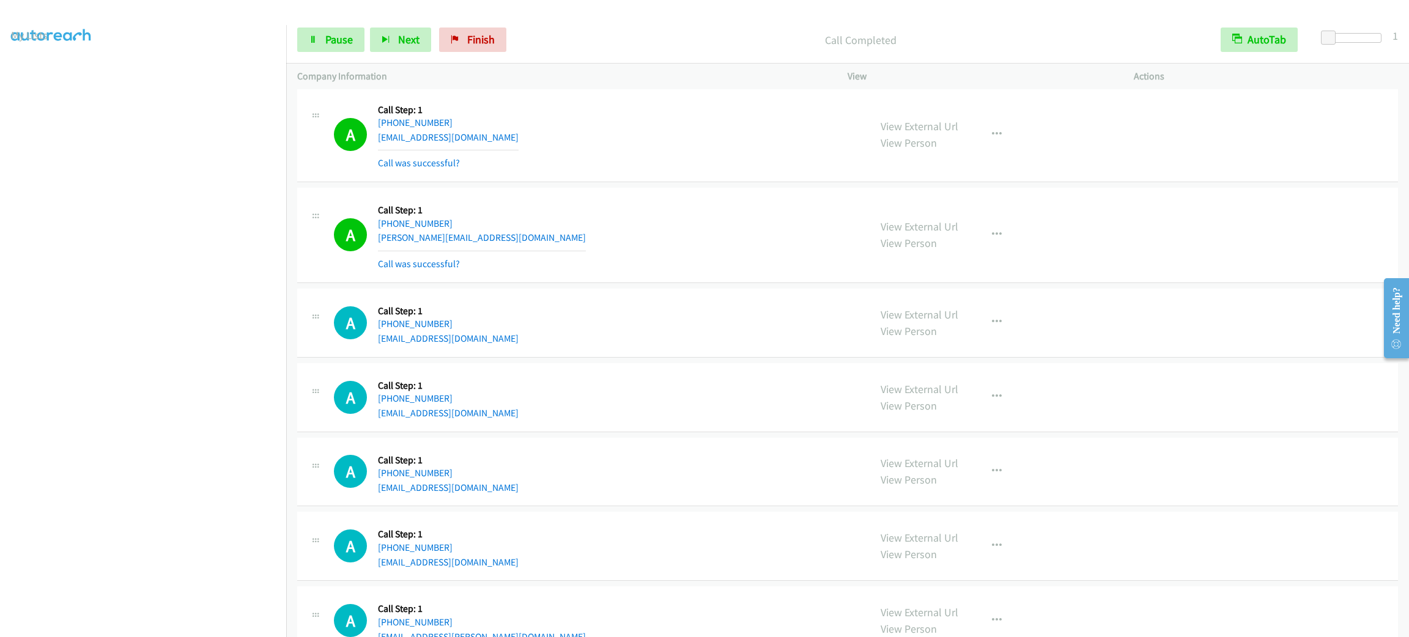
scroll to position [2058, 0]
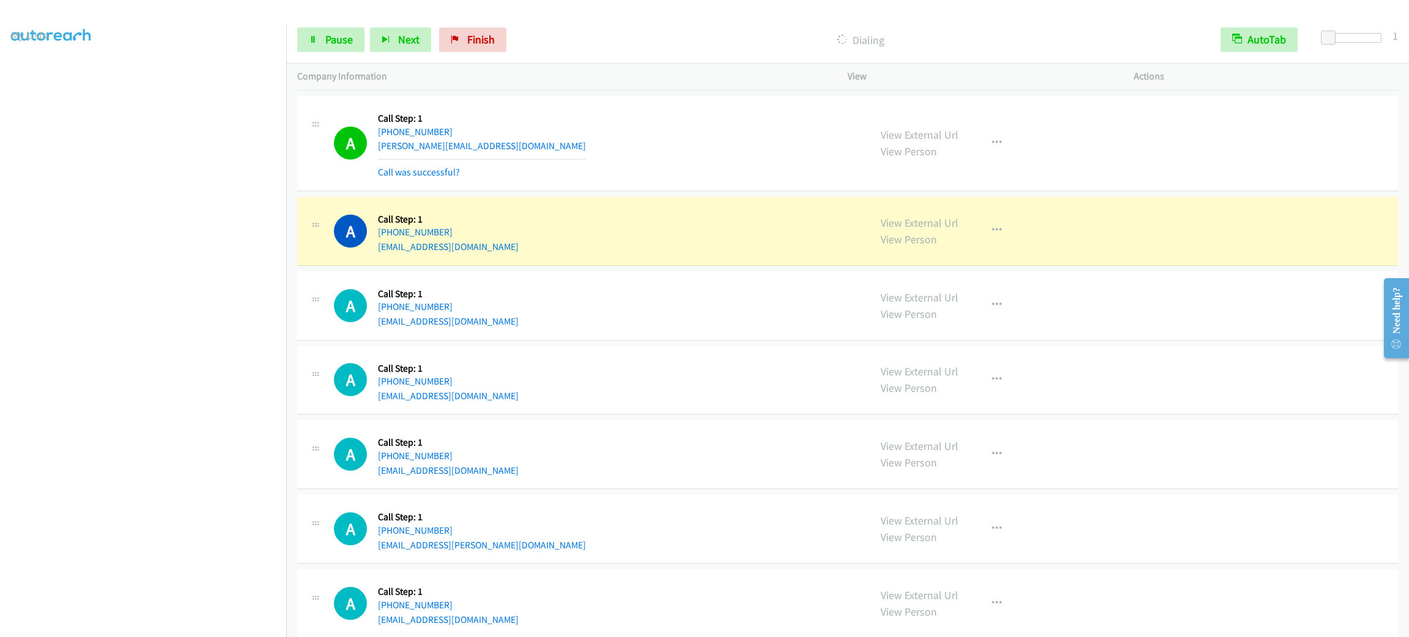
click at [616, 409] on div "A Callback Scheduled Call Step: 1 America/New_York [PHONE_NUMBER] [EMAIL_ADDRES…" at bounding box center [847, 380] width 1101 height 69
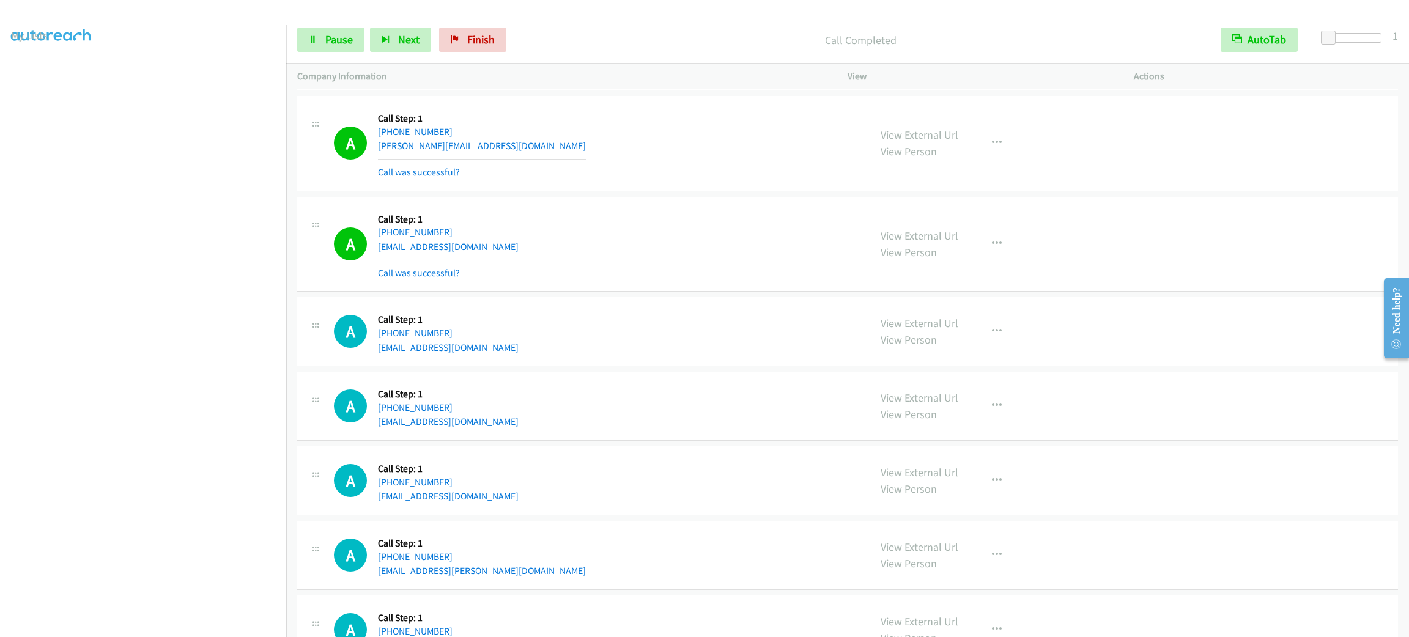
scroll to position [2149, 0]
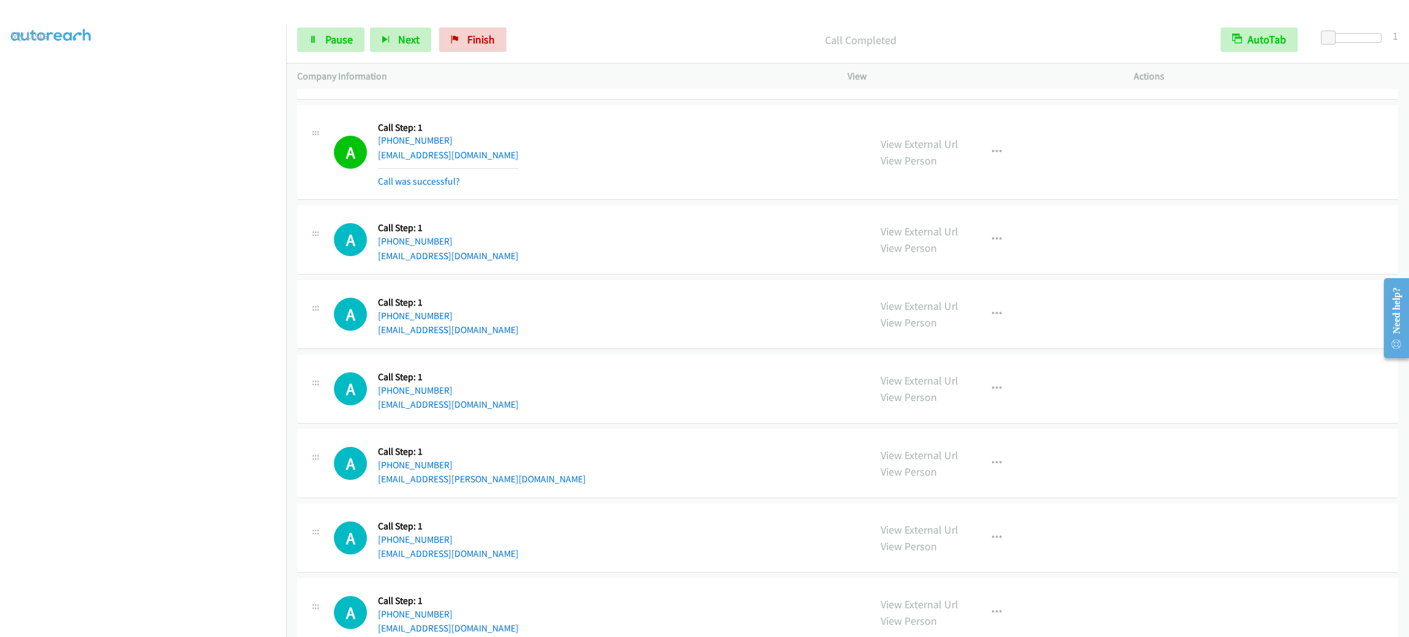
click at [146, 628] on aside "Dialing Mode: Power | Switch to Preview My Lists" at bounding box center [143, 323] width 286 height 677
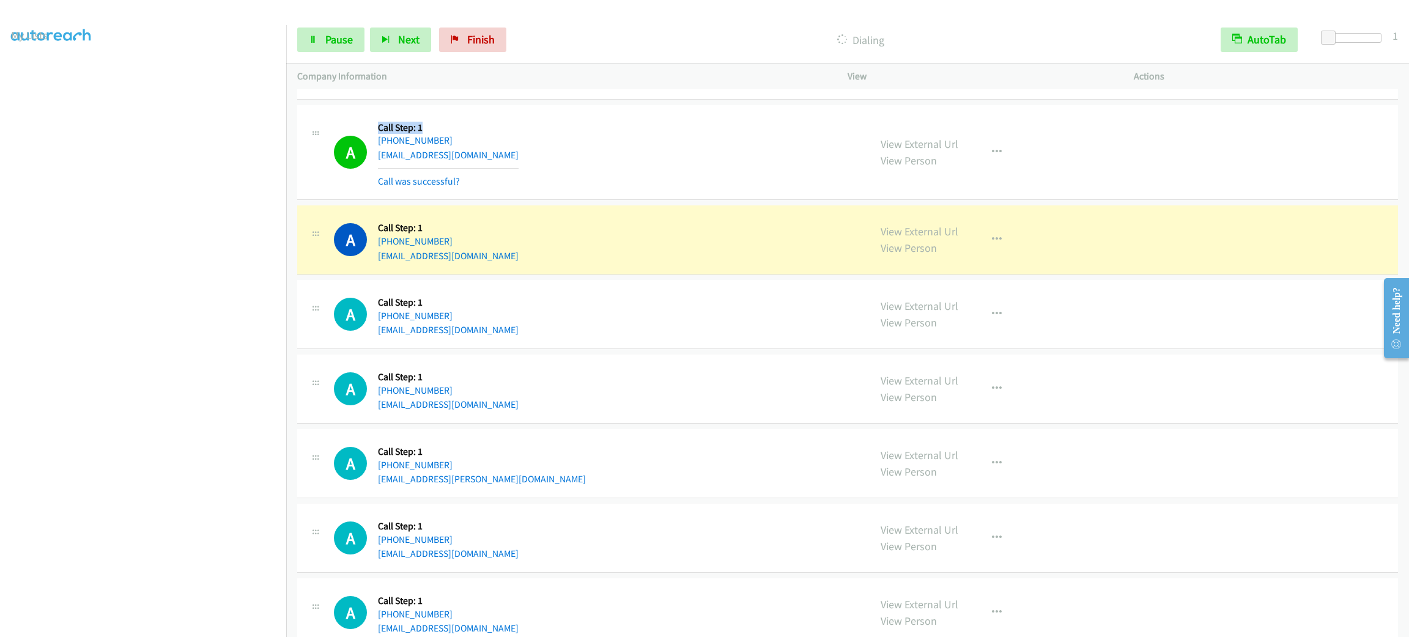
drag, startPoint x: 437, startPoint y: 131, endPoint x: 375, endPoint y: 128, distance: 62.5
click at [375, 128] on div "A Callback Scheduled Call Step: 1 [GEOGRAPHIC_DATA]/[GEOGRAPHIC_DATA] [PHONE_NU…" at bounding box center [596, 152] width 525 height 73
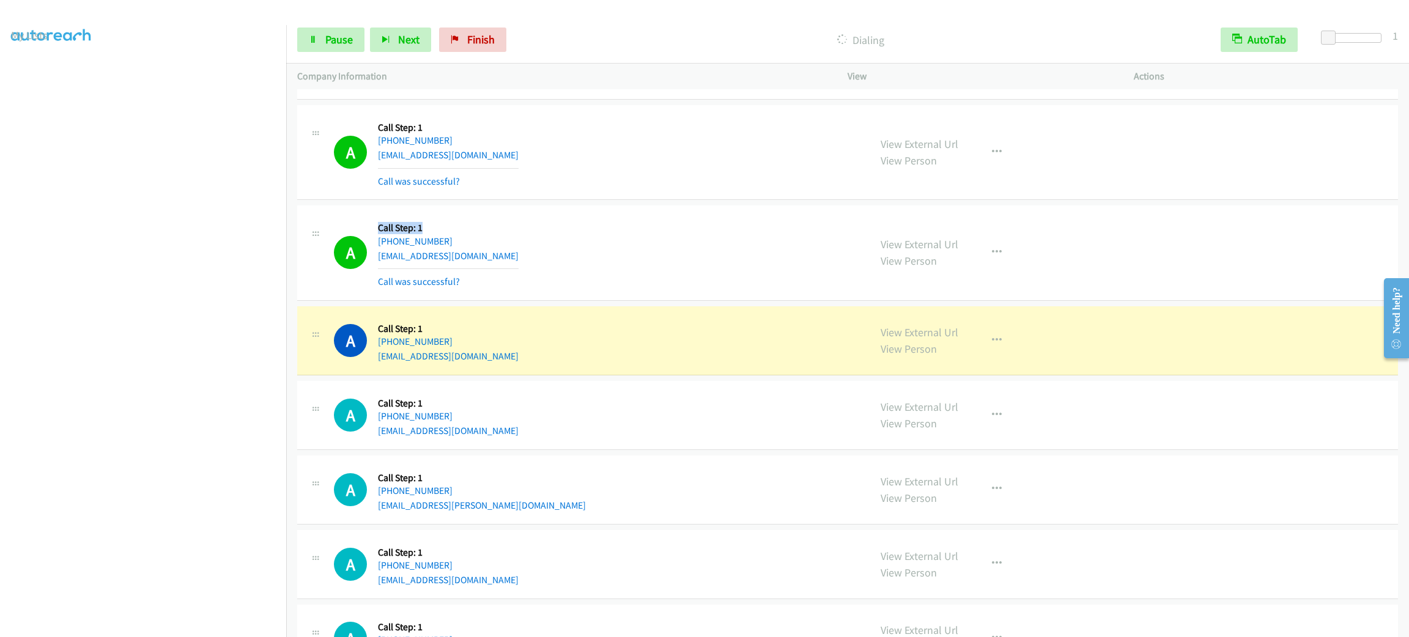
drag, startPoint x: 431, startPoint y: 232, endPoint x: 376, endPoint y: 220, distance: 56.4
click at [376, 220] on div "A Callback Scheduled Call Step: 1 [GEOGRAPHIC_DATA]/[GEOGRAPHIC_DATA] [PHONE_NU…" at bounding box center [847, 253] width 1101 height 95
drag, startPoint x: 373, startPoint y: 223, endPoint x: 476, endPoint y: 223, distance: 104.0
click at [476, 223] on div "A Callback Scheduled Call Step: 1 [GEOGRAPHIC_DATA]/[GEOGRAPHIC_DATA] [PHONE_NU…" at bounding box center [596, 253] width 525 height 73
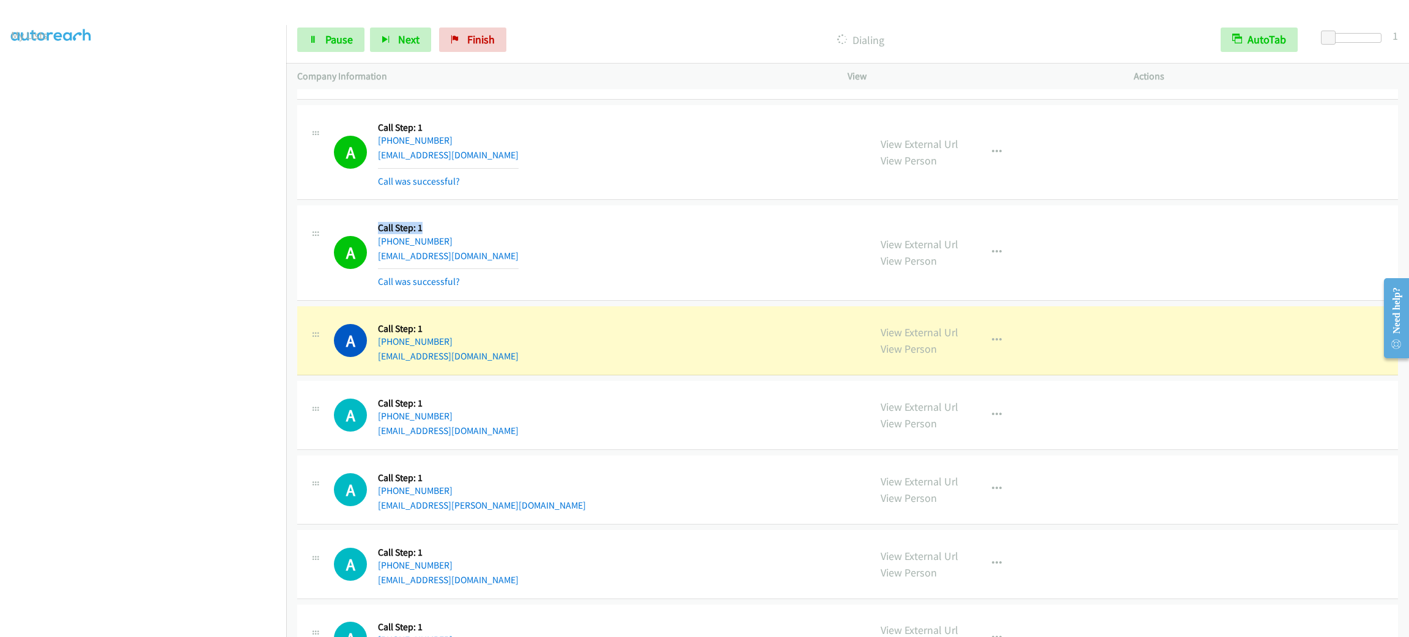
click at [476, 223] on div "A Callback Scheduled Call Step: 1 [GEOGRAPHIC_DATA]/[GEOGRAPHIC_DATA] [PHONE_NU…" at bounding box center [596, 253] width 525 height 73
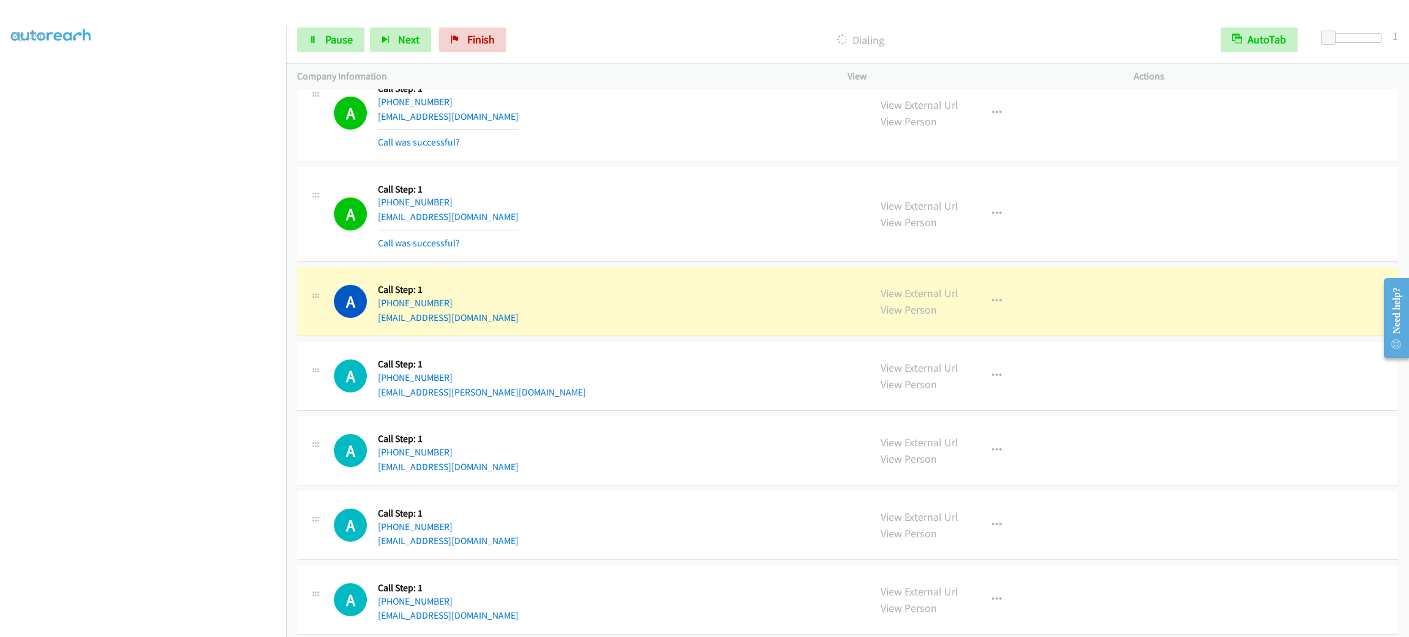
scroll to position [2315, 0]
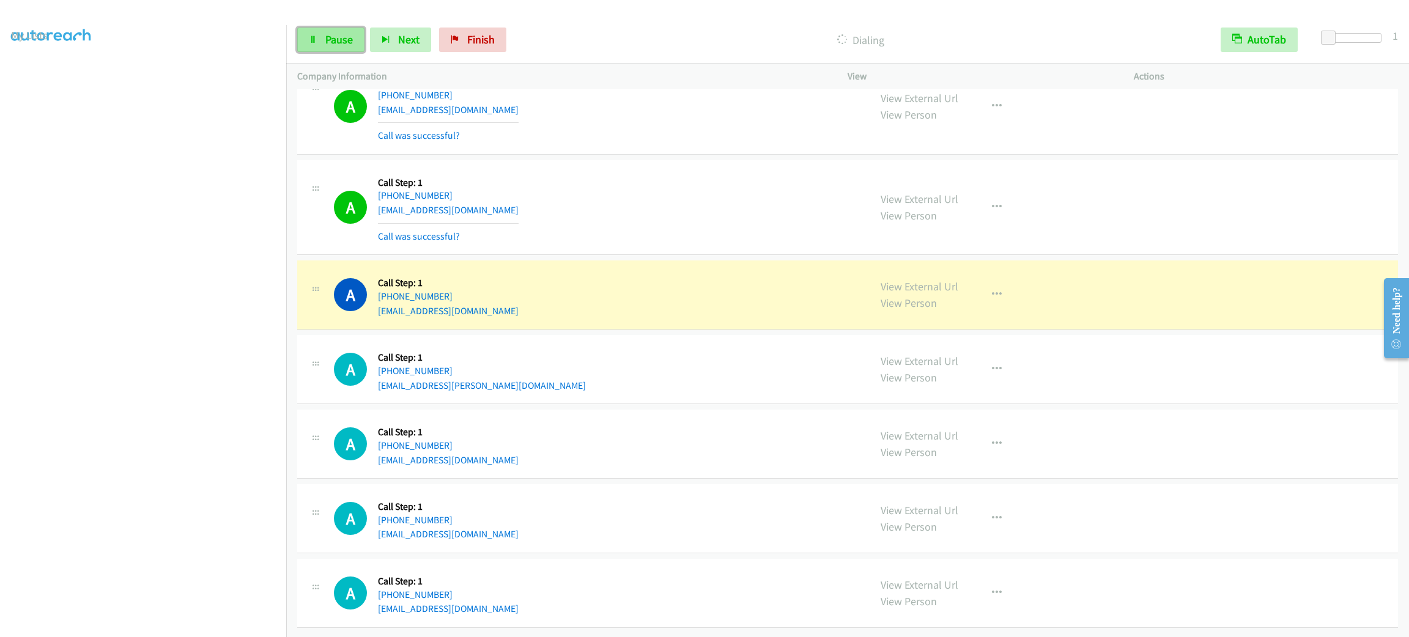
click at [328, 37] on span "Pause" at bounding box center [339, 39] width 28 height 14
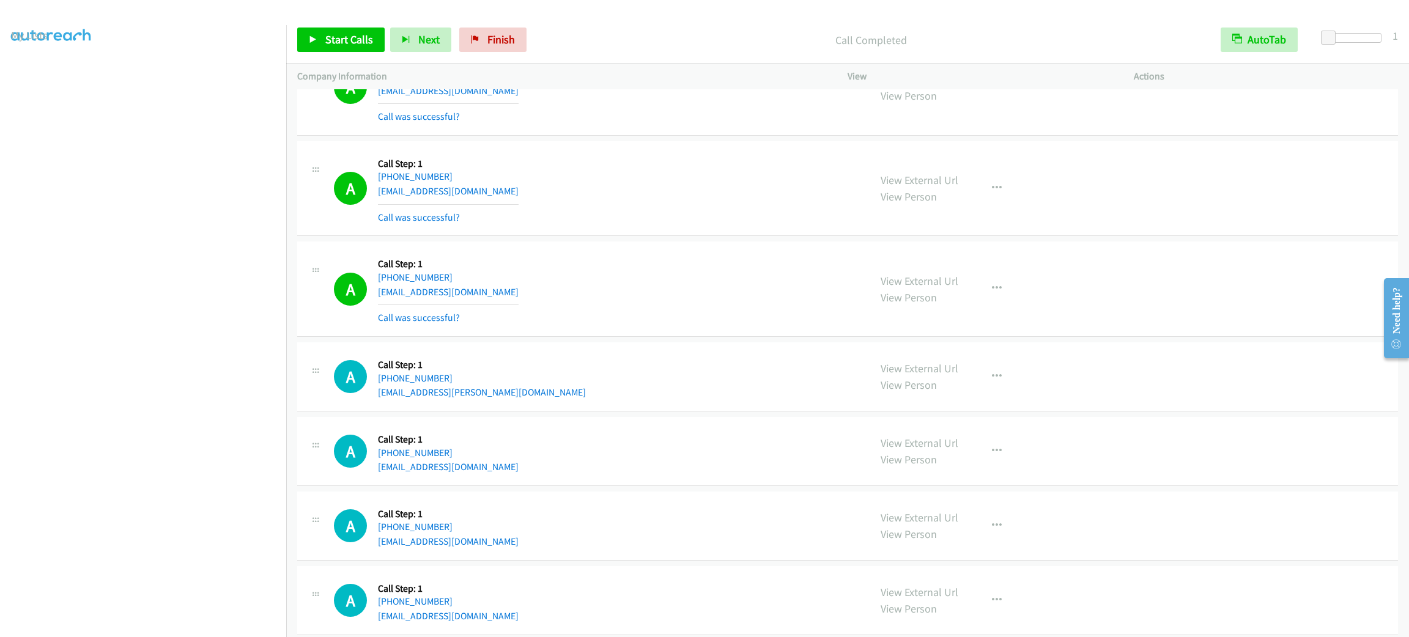
click at [319, 24] on div "Start Calls Pause Next Finish Call Completed AutoTab AutoTab 1" at bounding box center [847, 40] width 1123 height 47
click at [322, 29] on link "Start Calls" at bounding box center [340, 40] width 87 height 24
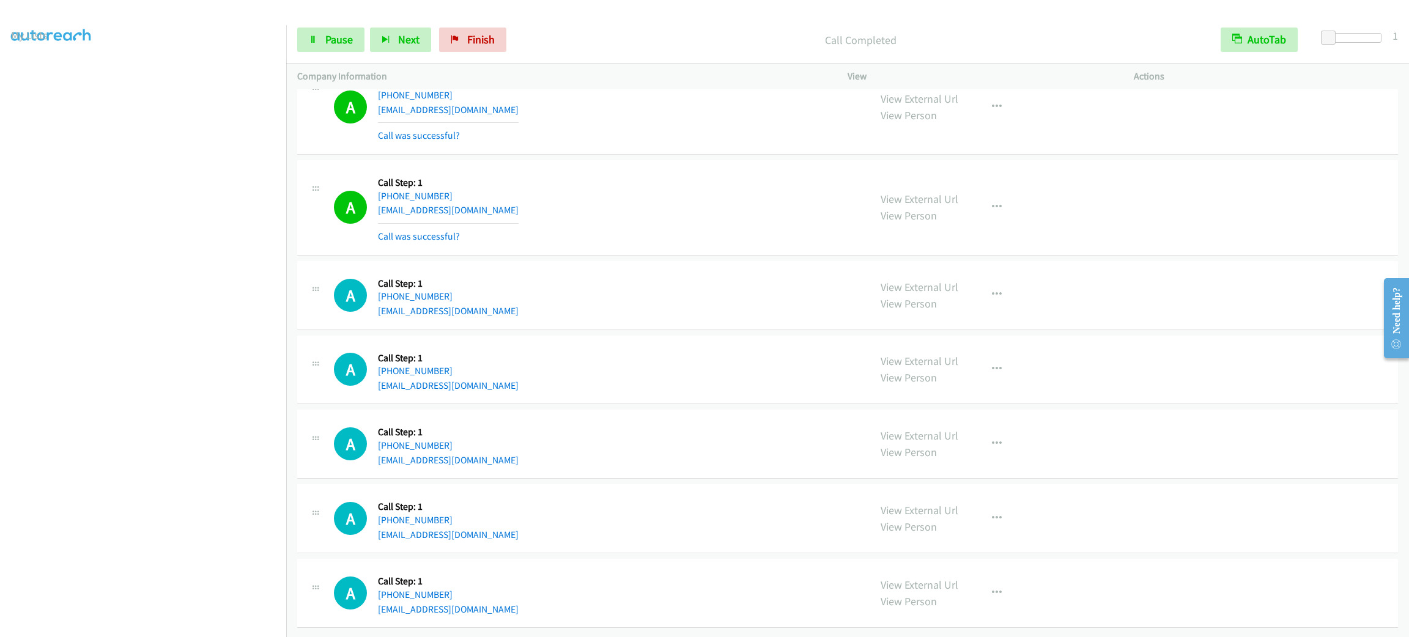
scroll to position [2718, 0]
click at [347, 35] on span "Pause" at bounding box center [339, 39] width 28 height 14
click at [347, 35] on span "Start Calls" at bounding box center [349, 39] width 48 height 14
click at [341, 40] on span "Pause" at bounding box center [339, 39] width 28 height 14
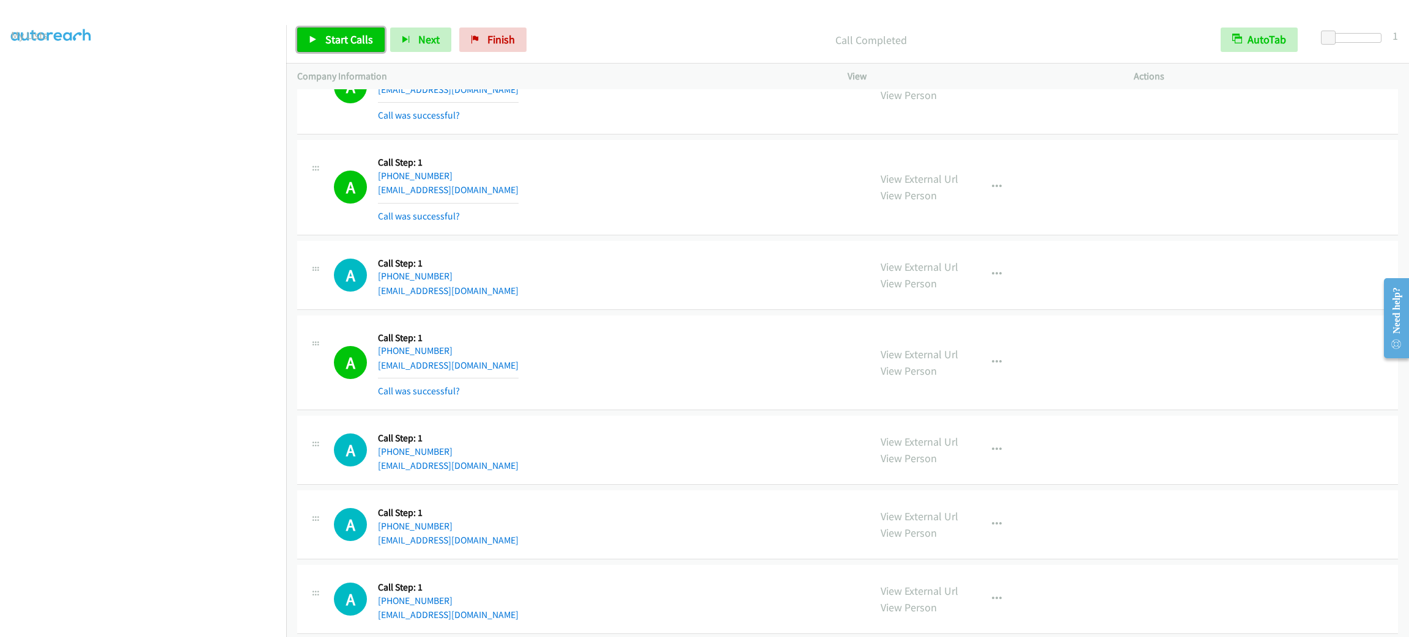
click at [343, 44] on span "Start Calls" at bounding box center [349, 39] width 48 height 14
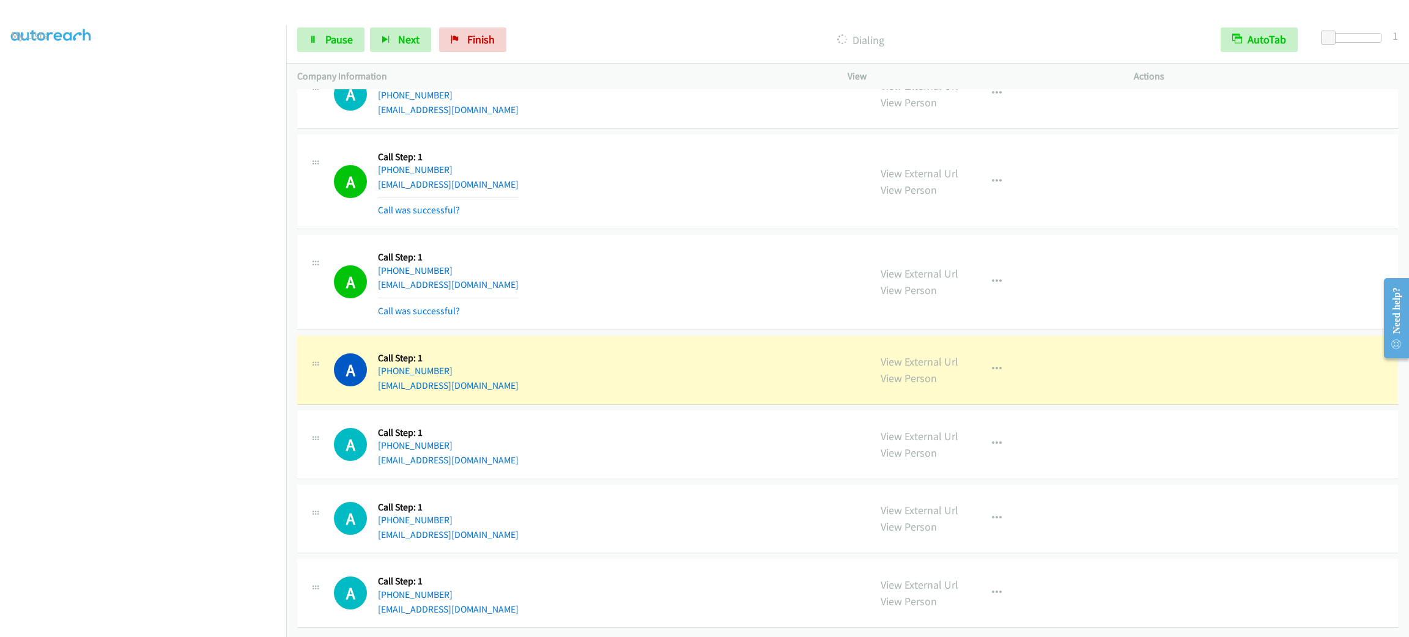
scroll to position [2920, 0]
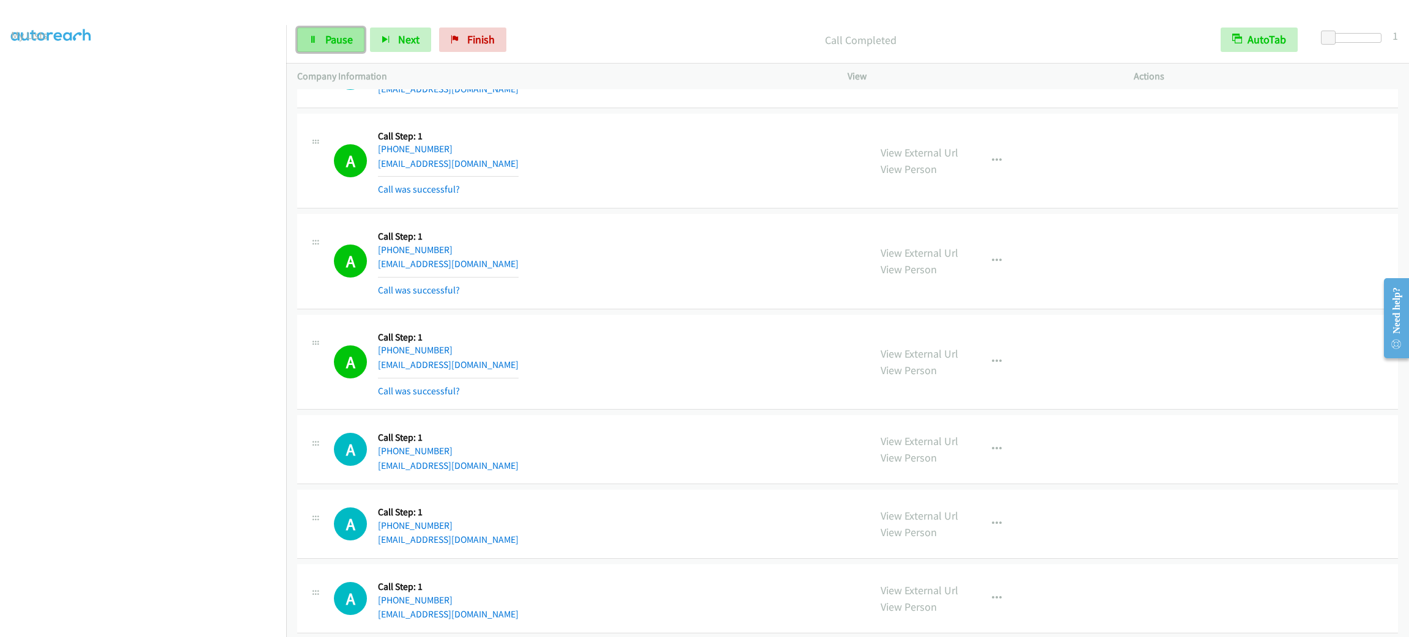
click at [336, 42] on span "Pause" at bounding box center [339, 39] width 28 height 14
click at [339, 35] on span "Start Calls" at bounding box center [349, 39] width 48 height 14
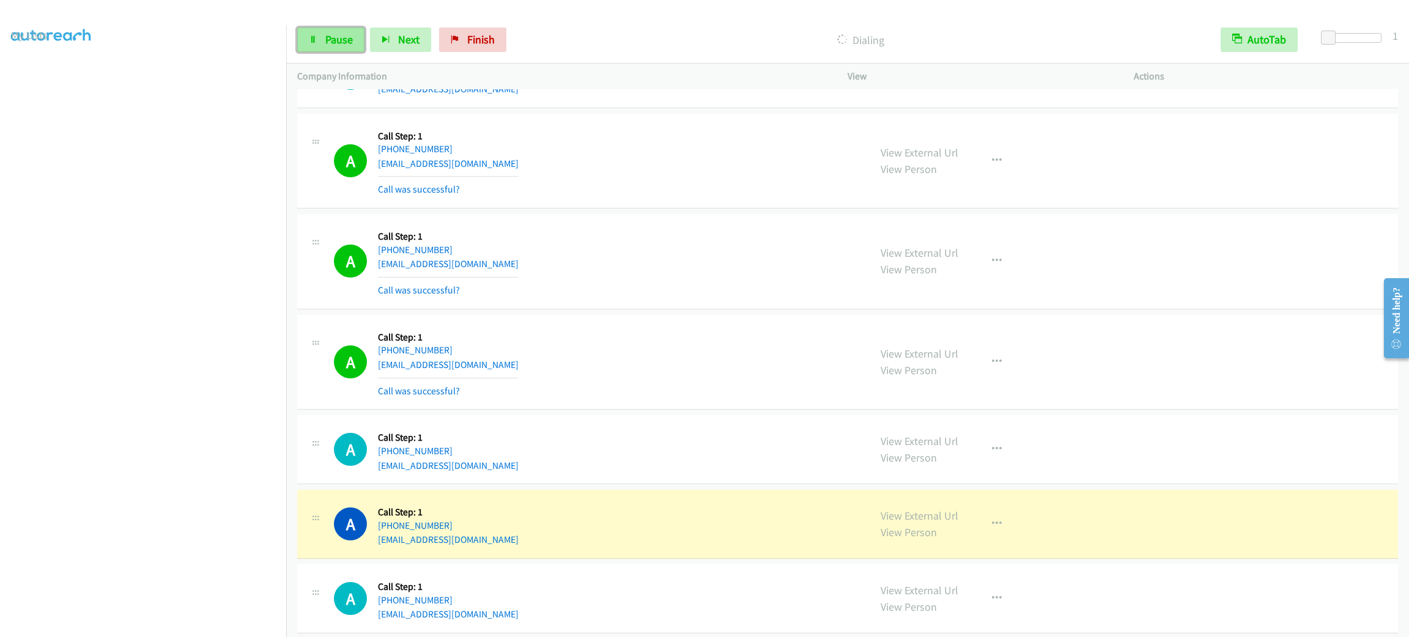
click at [348, 43] on span "Pause" at bounding box center [339, 39] width 28 height 14
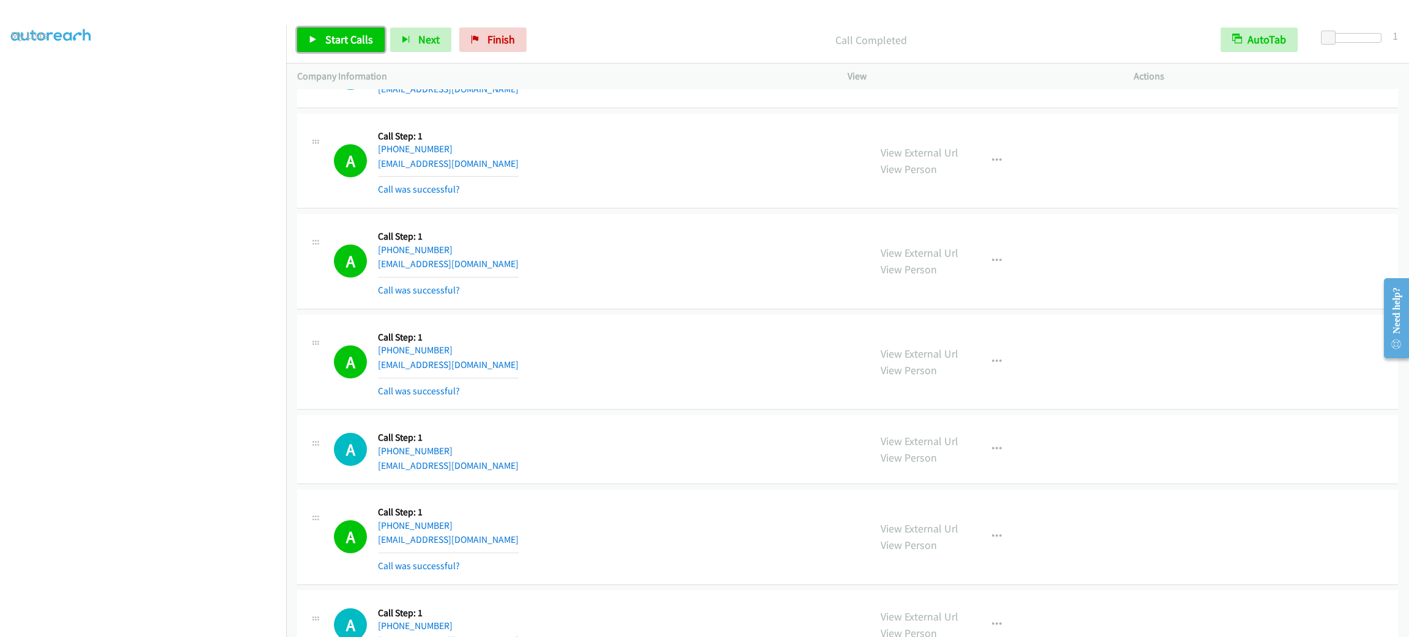
click at [347, 42] on span "Start Calls" at bounding box center [349, 39] width 48 height 14
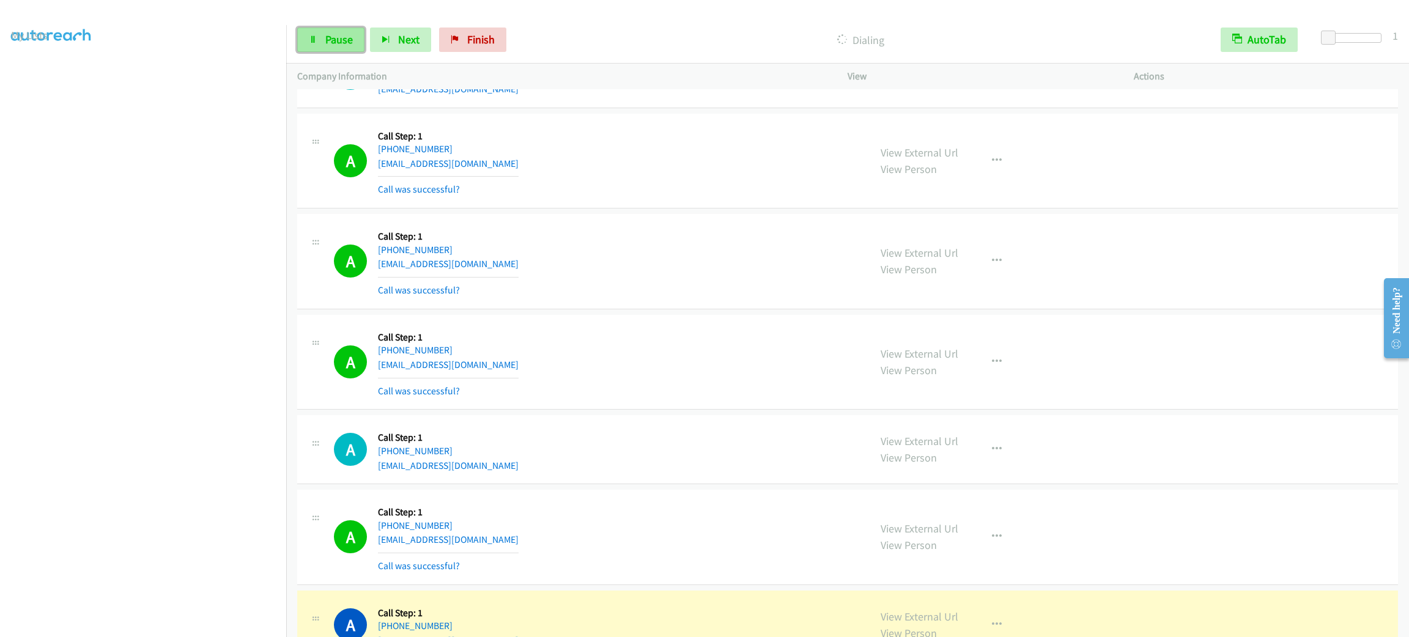
click at [326, 40] on span "Pause" at bounding box center [339, 39] width 28 height 14
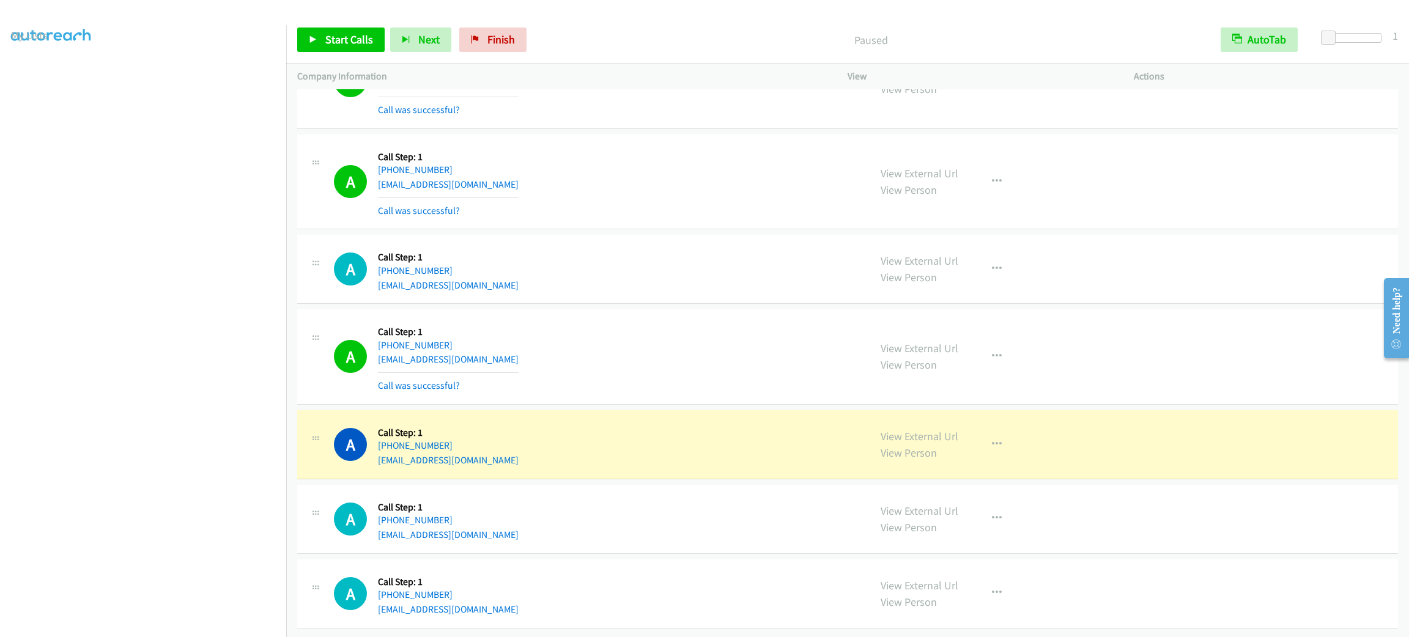
scroll to position [3122, 0]
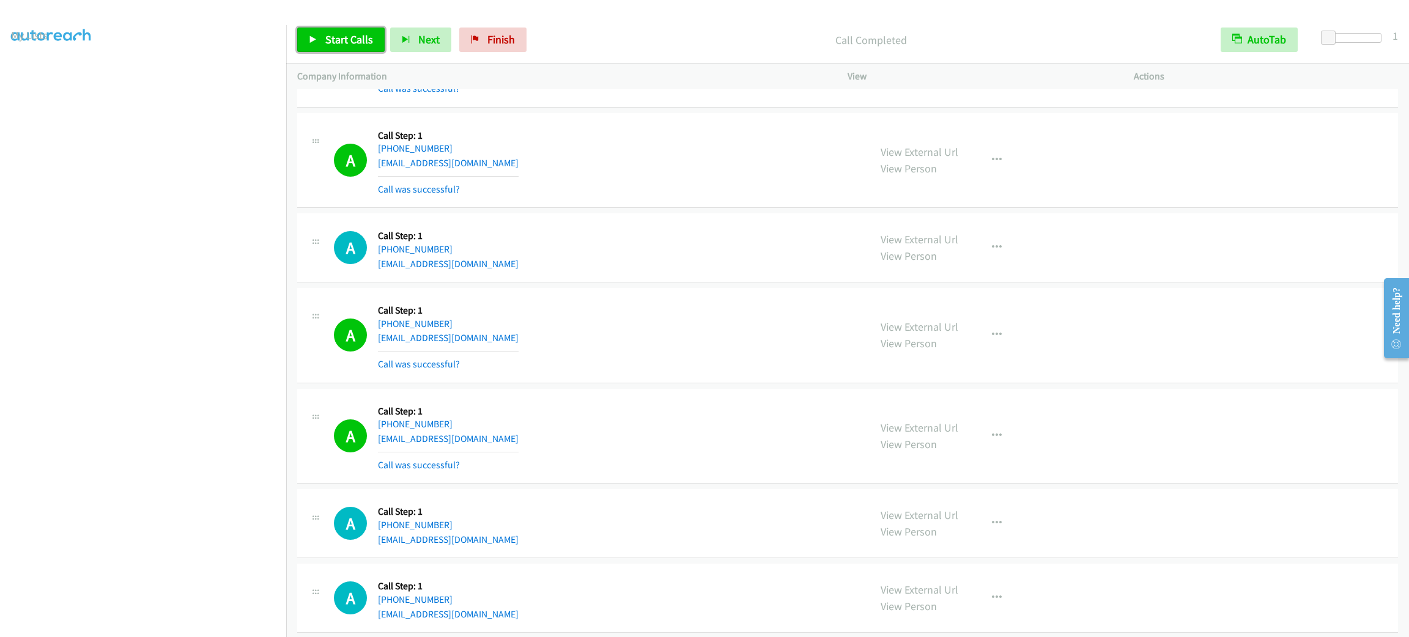
click at [357, 42] on span "Start Calls" at bounding box center [349, 39] width 48 height 14
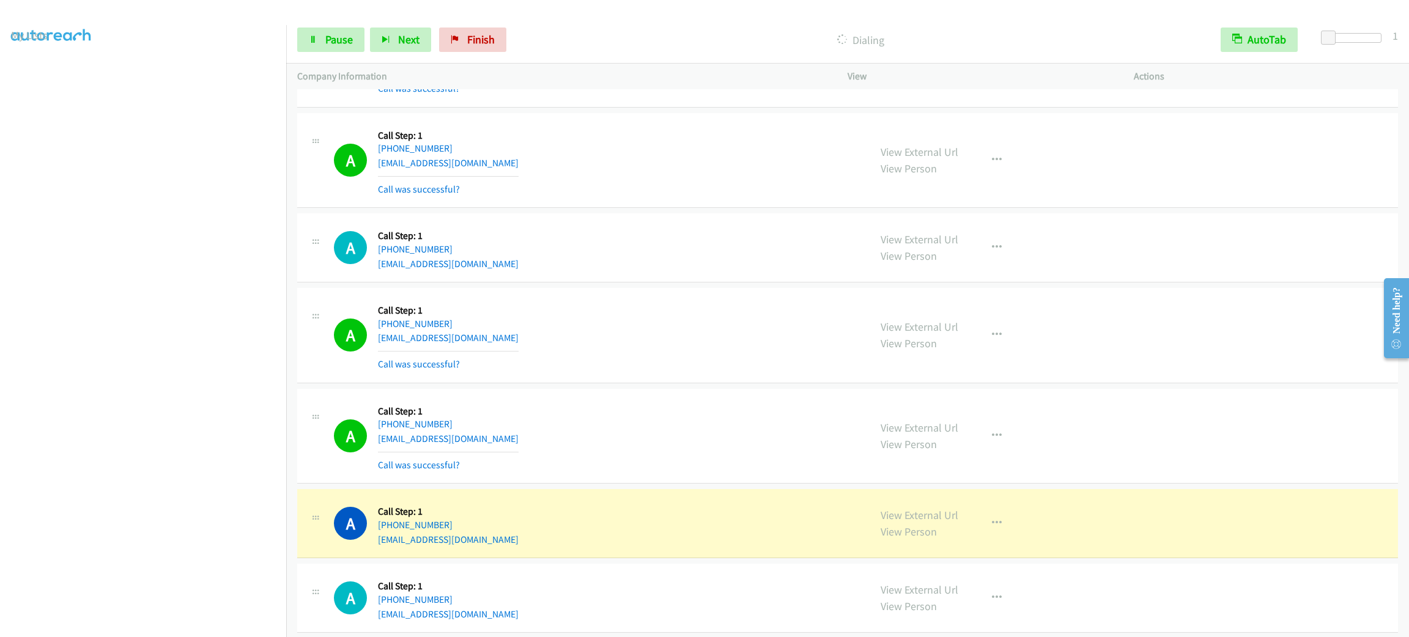
scroll to position [3214, 0]
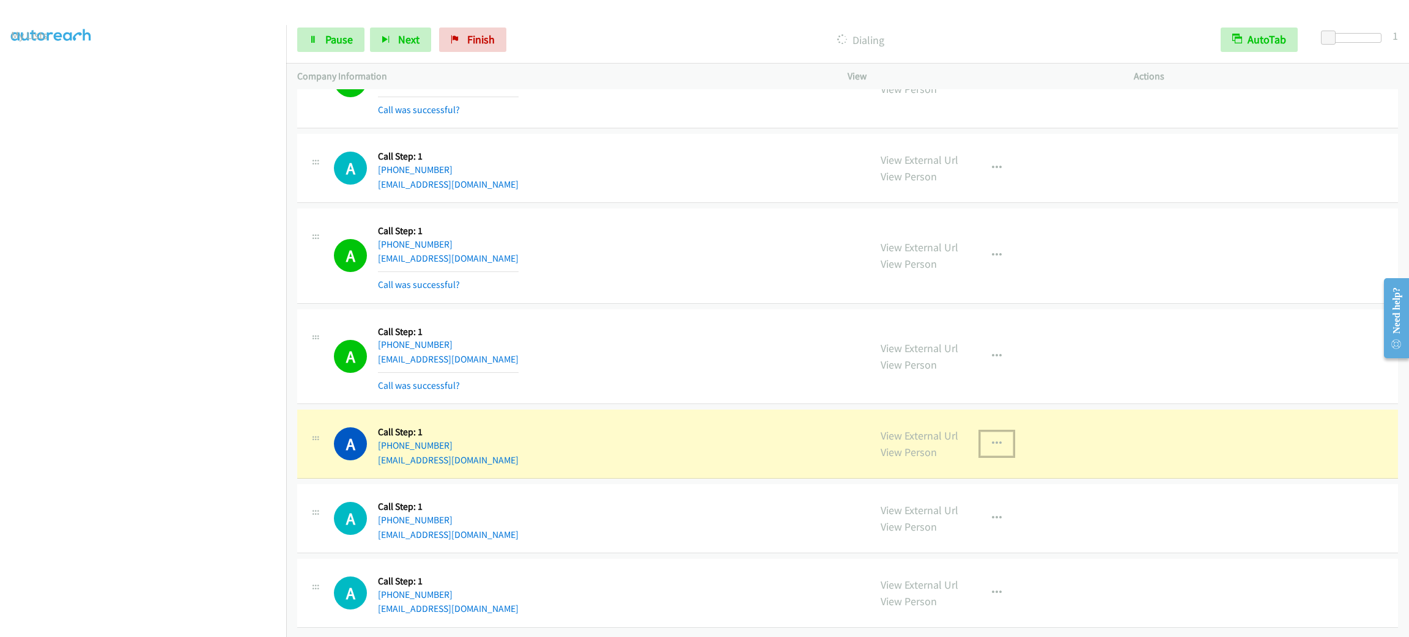
click at [993, 439] on icon "button" at bounding box center [997, 444] width 10 height 10
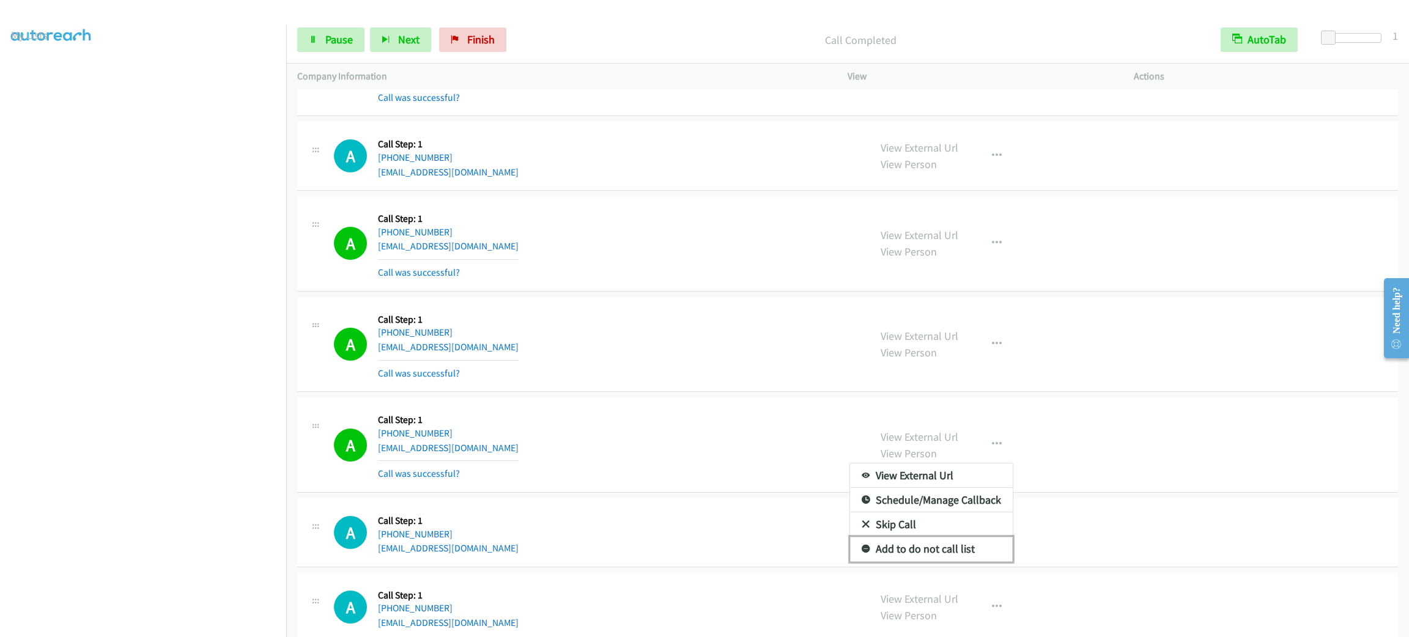
click at [957, 562] on link "Add to do not call list" at bounding box center [931, 549] width 163 height 24
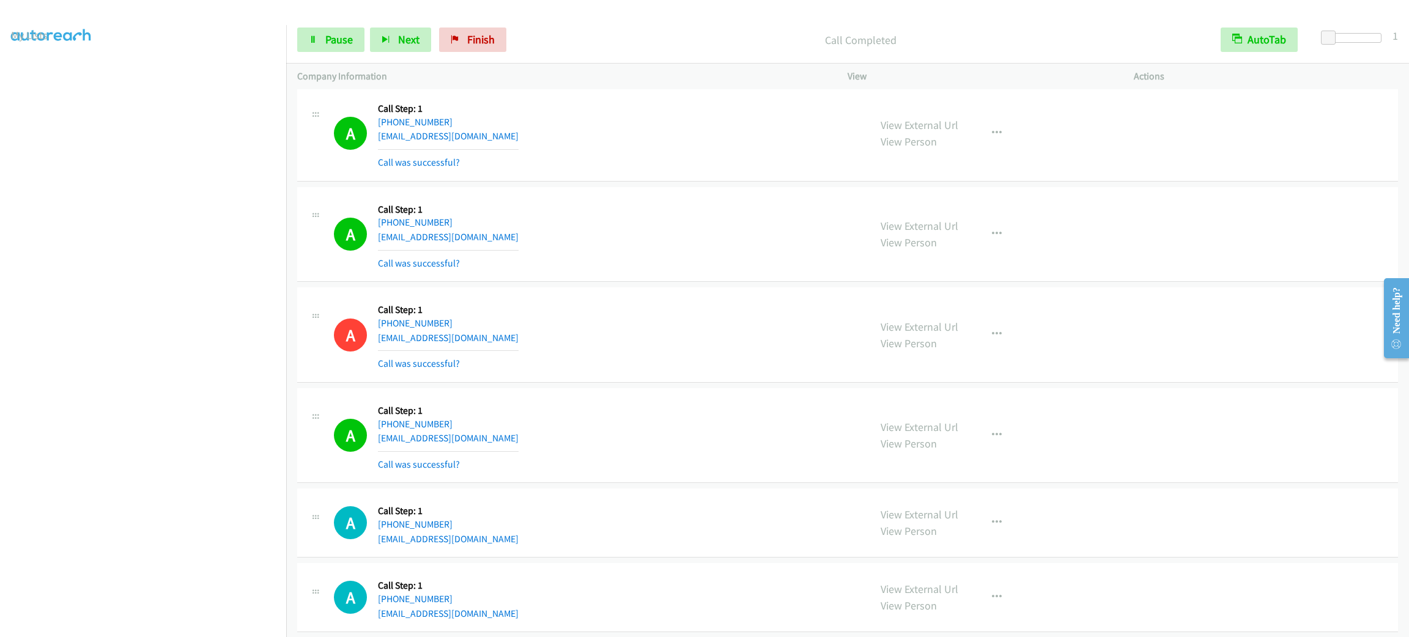
scroll to position [3425, 0]
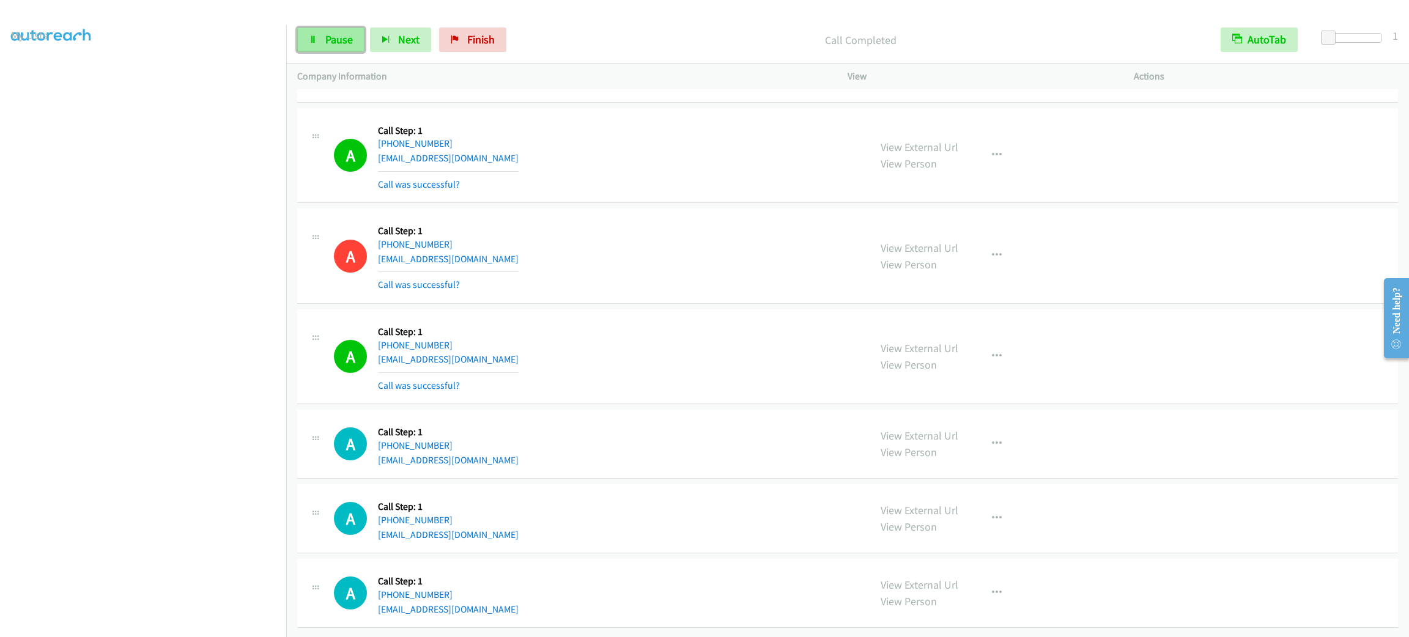
click at [332, 29] on link "Pause" at bounding box center [330, 40] width 67 height 24
click at [332, 29] on link "Start Calls" at bounding box center [340, 40] width 87 height 24
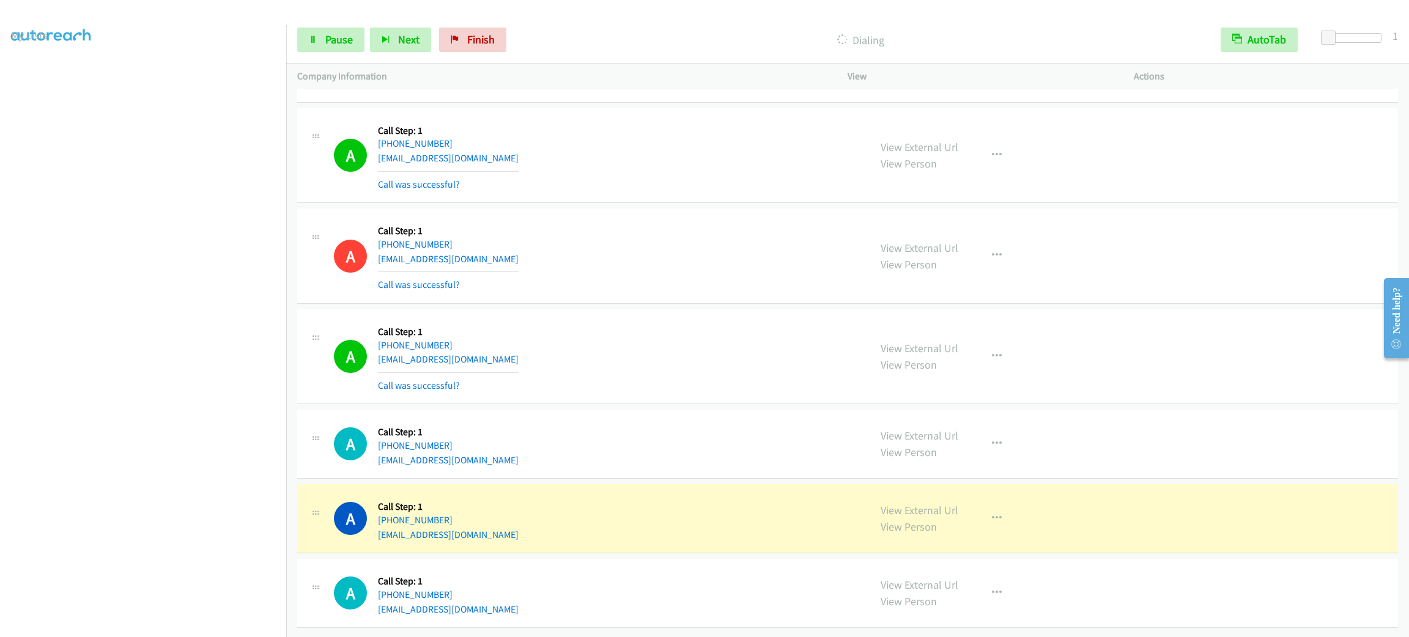
click at [332, 17] on div "Start Calls Pause Next Finish Dialing AutoTab AutoTab 1" at bounding box center [847, 40] width 1123 height 47
click at [329, 53] on div "Start Calls Pause Next Finish Dialing AutoTab AutoTab 1" at bounding box center [847, 40] width 1123 height 47
click at [336, 35] on span "Pause" at bounding box center [339, 39] width 28 height 14
